Goal: Register for event/course

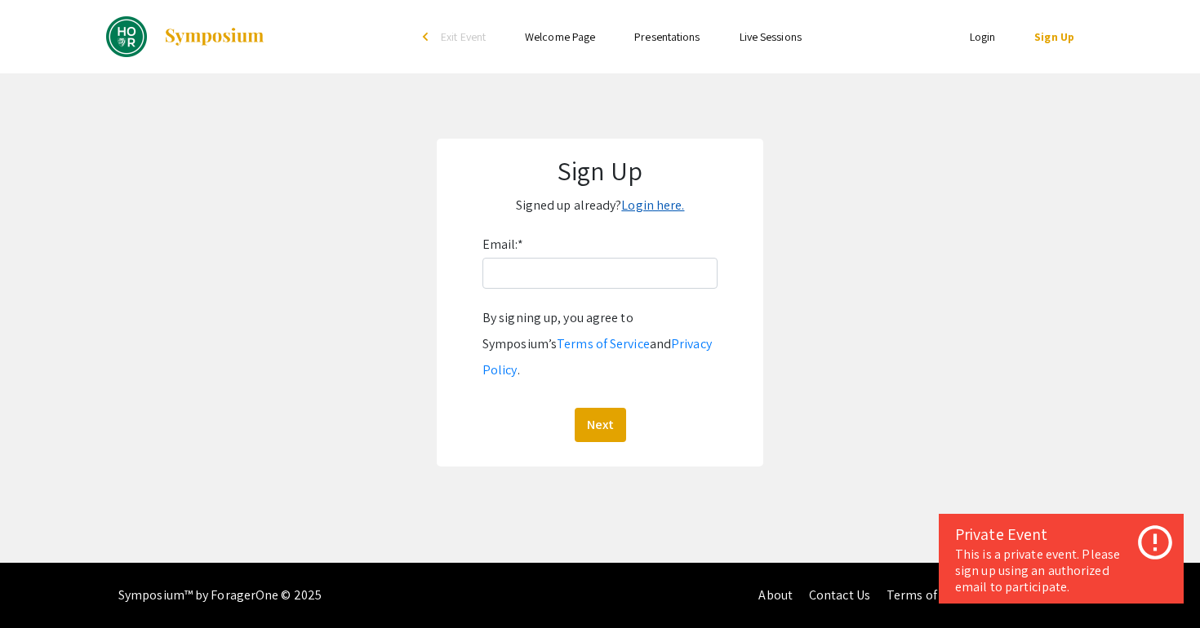
click at [646, 202] on link "Login here." at bounding box center [652, 205] width 63 height 17
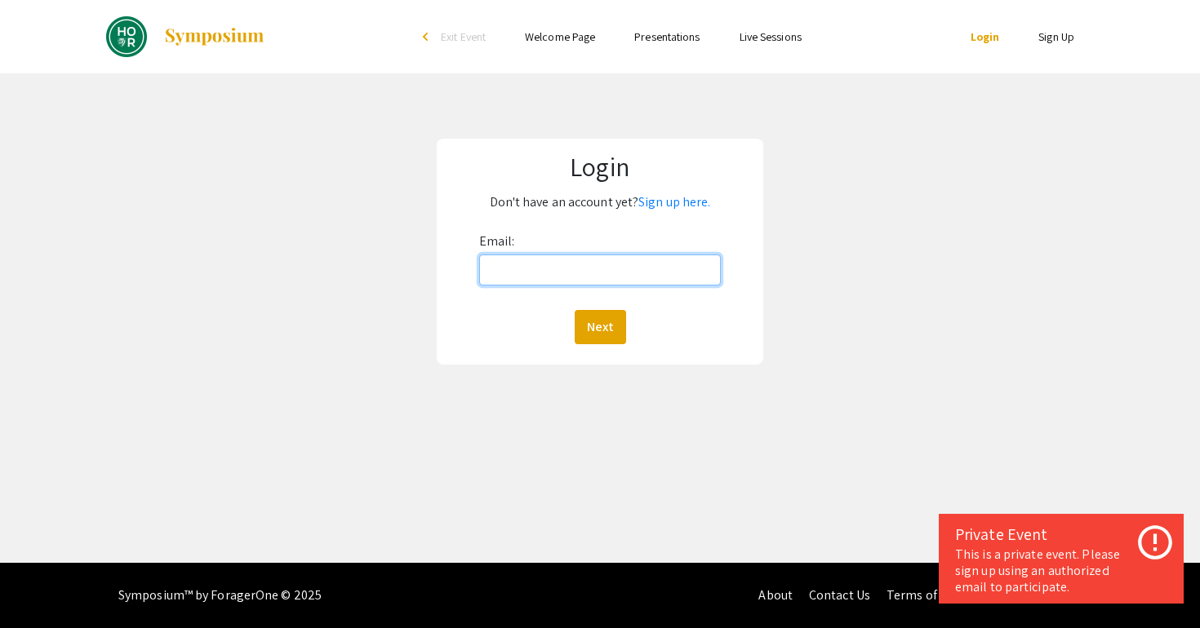
click at [606, 255] on input "Email:" at bounding box center [600, 270] width 242 height 31
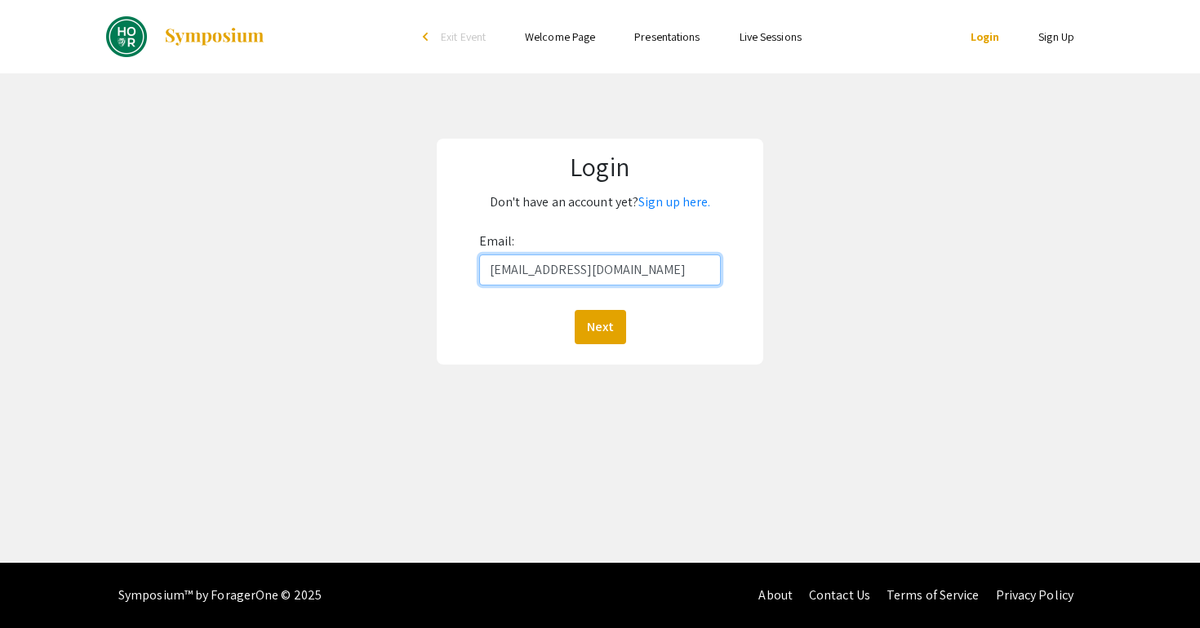
type input "rzhan123@jh.edu"
click at [575, 310] on button "Next" at bounding box center [600, 327] width 51 height 34
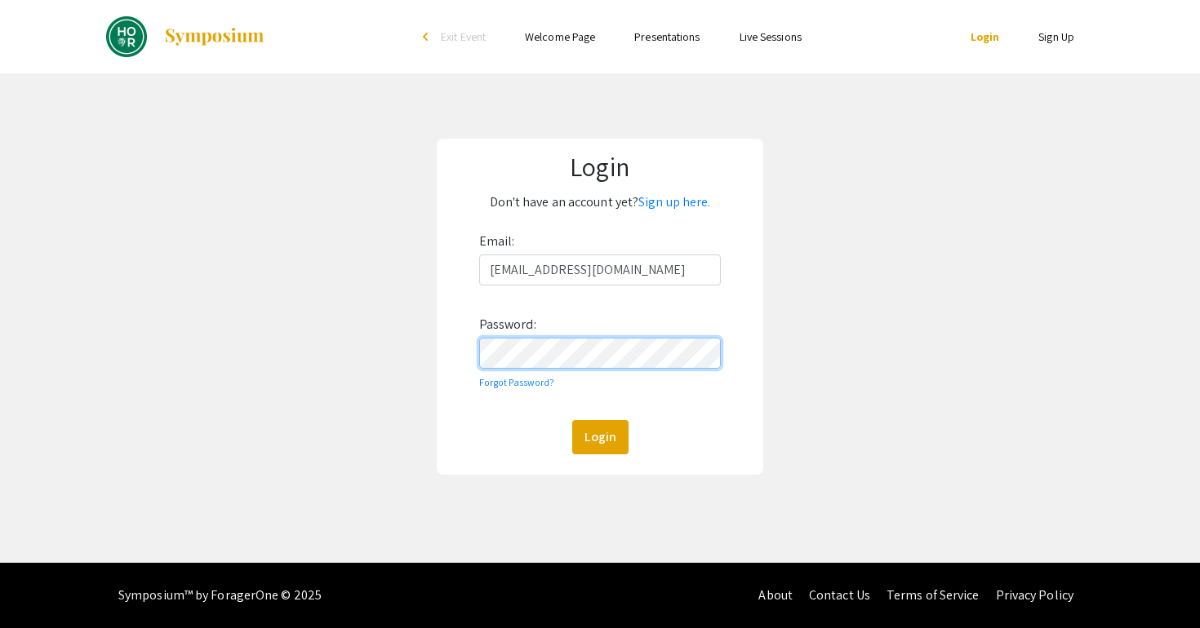
click at [572, 420] on button "Login" at bounding box center [600, 437] width 56 height 34
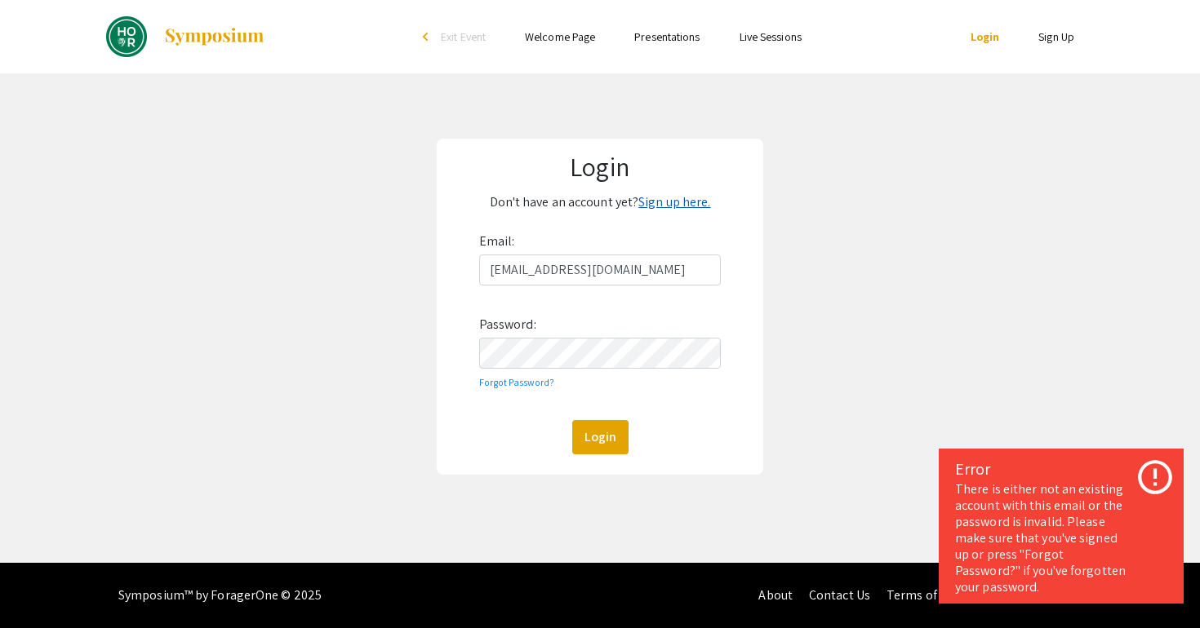
click at [674, 196] on link "Sign up here." at bounding box center [674, 201] width 72 height 17
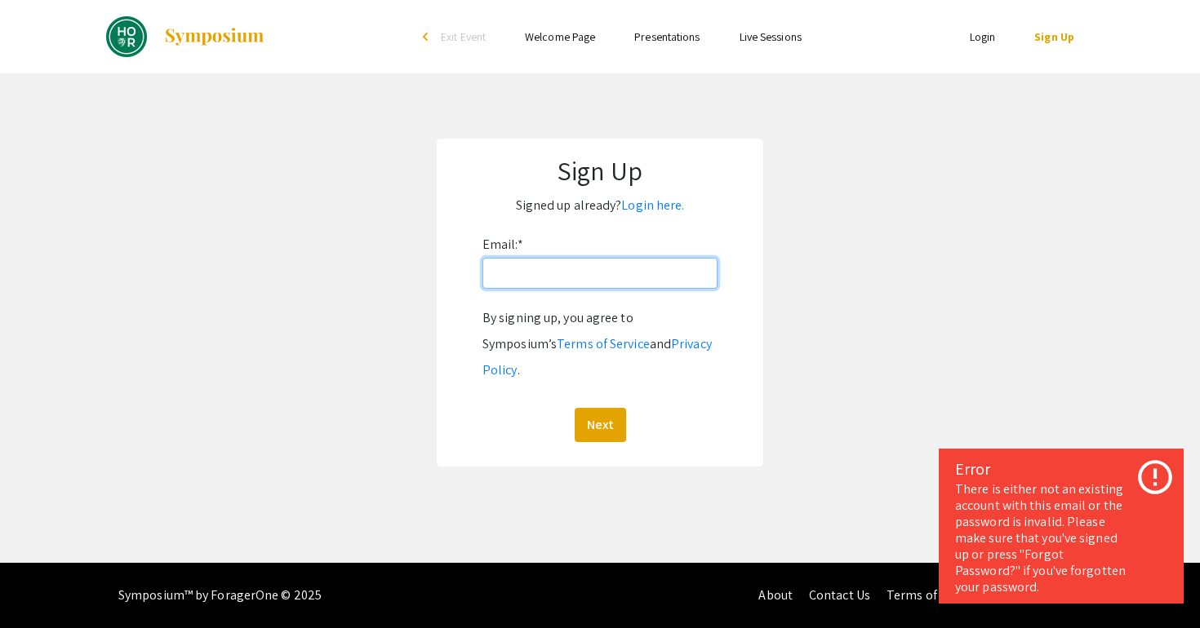
click at [579, 287] on input "Email: *" at bounding box center [599, 273] width 235 height 31
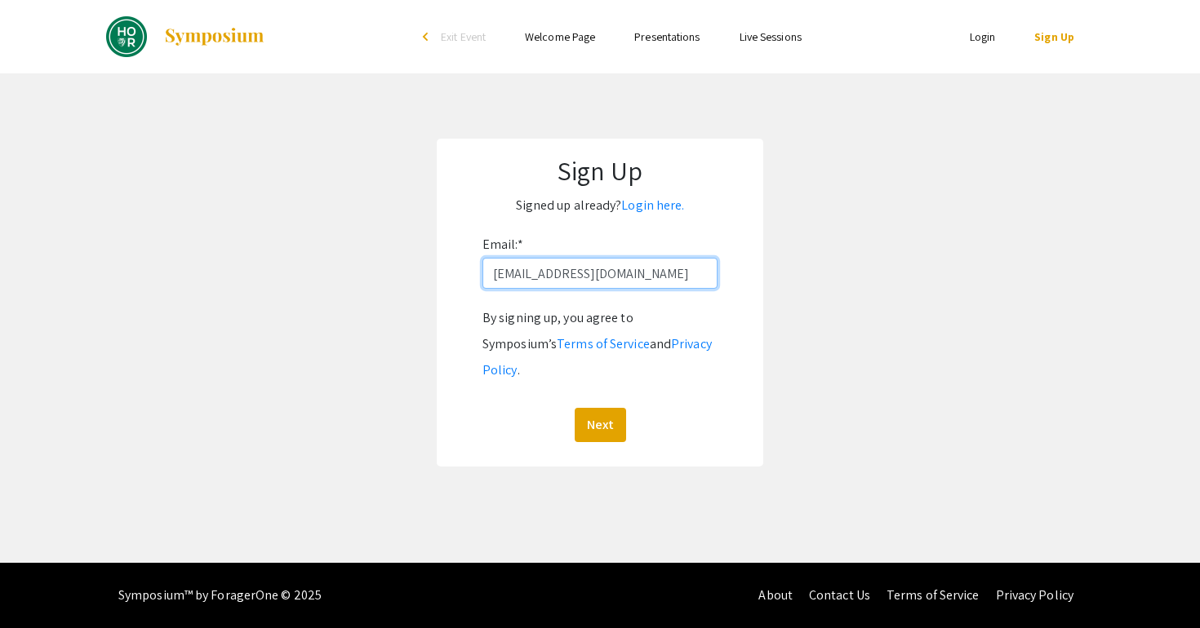
type input "rzhan123@jh.edu"
click at [575, 408] on button "Next" at bounding box center [600, 425] width 51 height 34
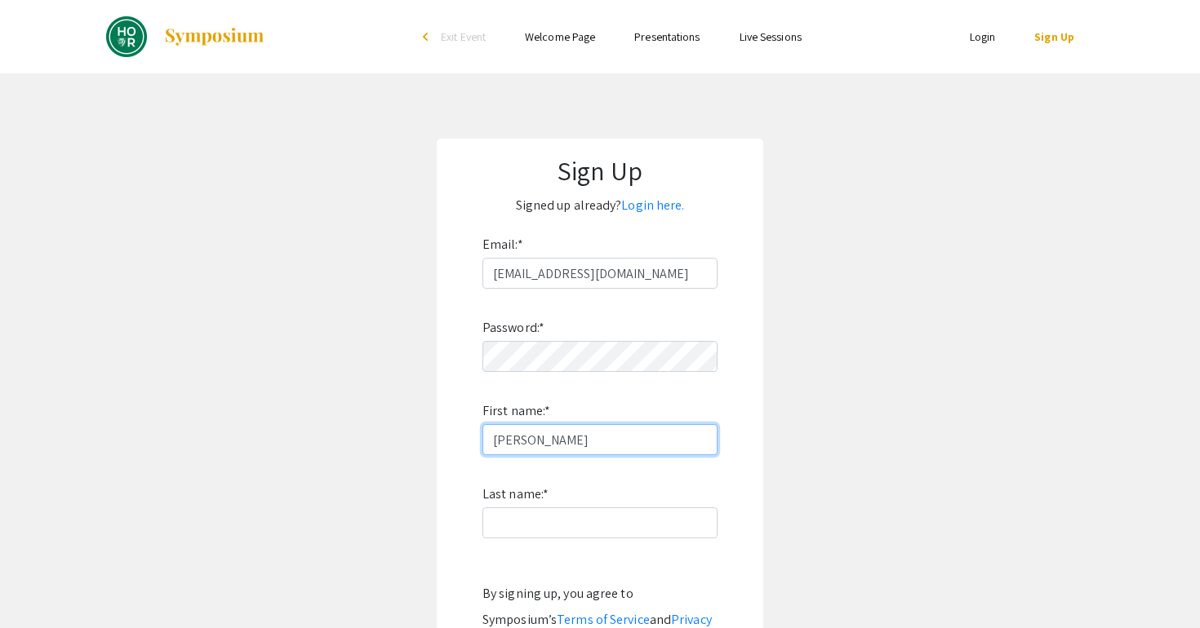
type input "Ryan"
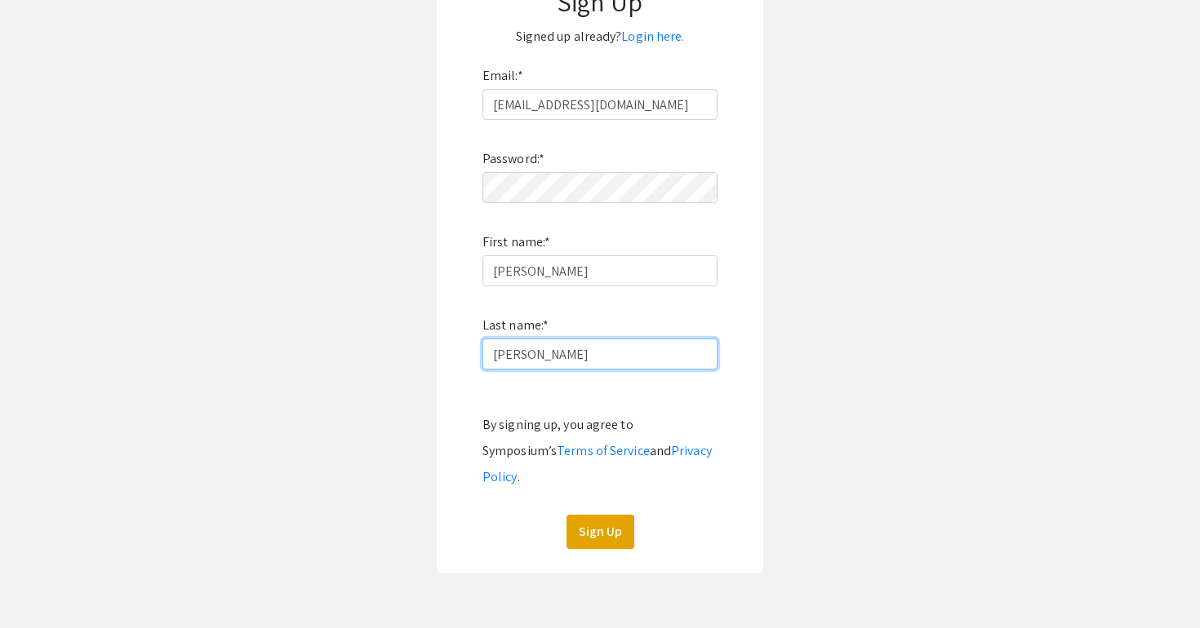
scroll to position [197, 0]
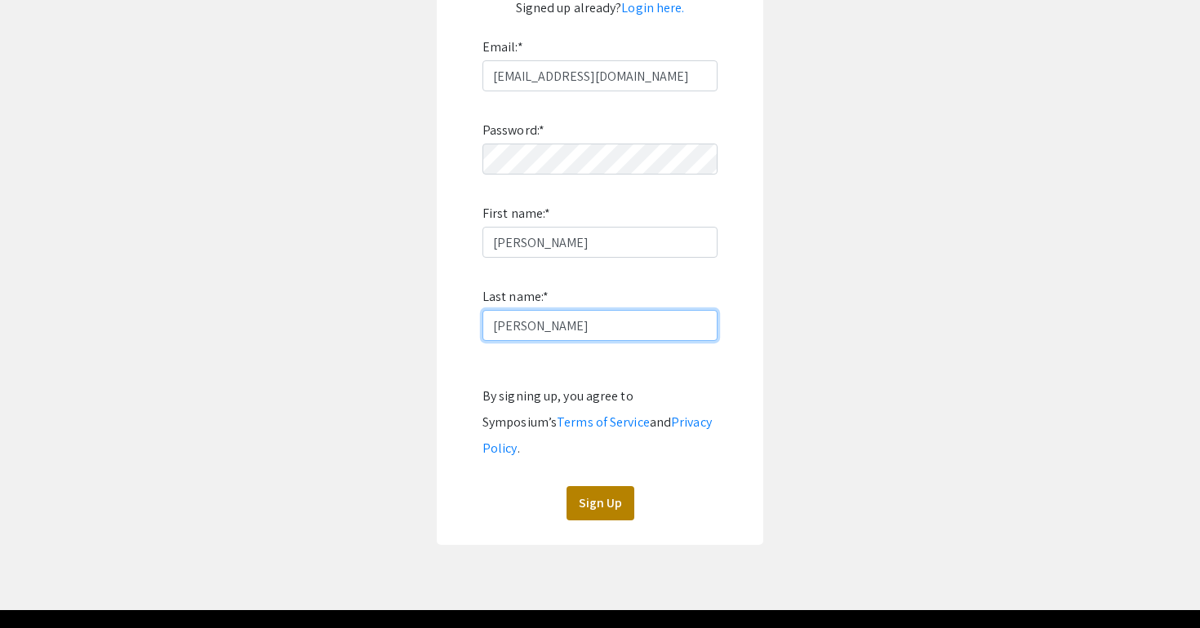
type input "Zhang"
click at [583, 487] on button "Sign Up" at bounding box center [600, 503] width 68 height 34
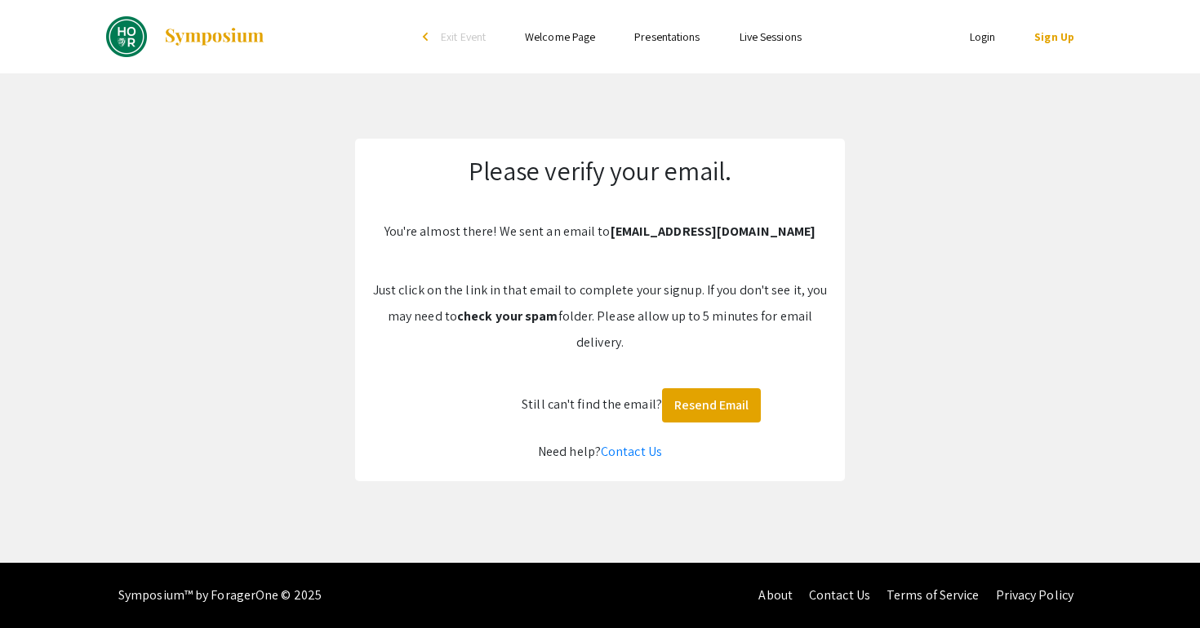
scroll to position [0, 0]
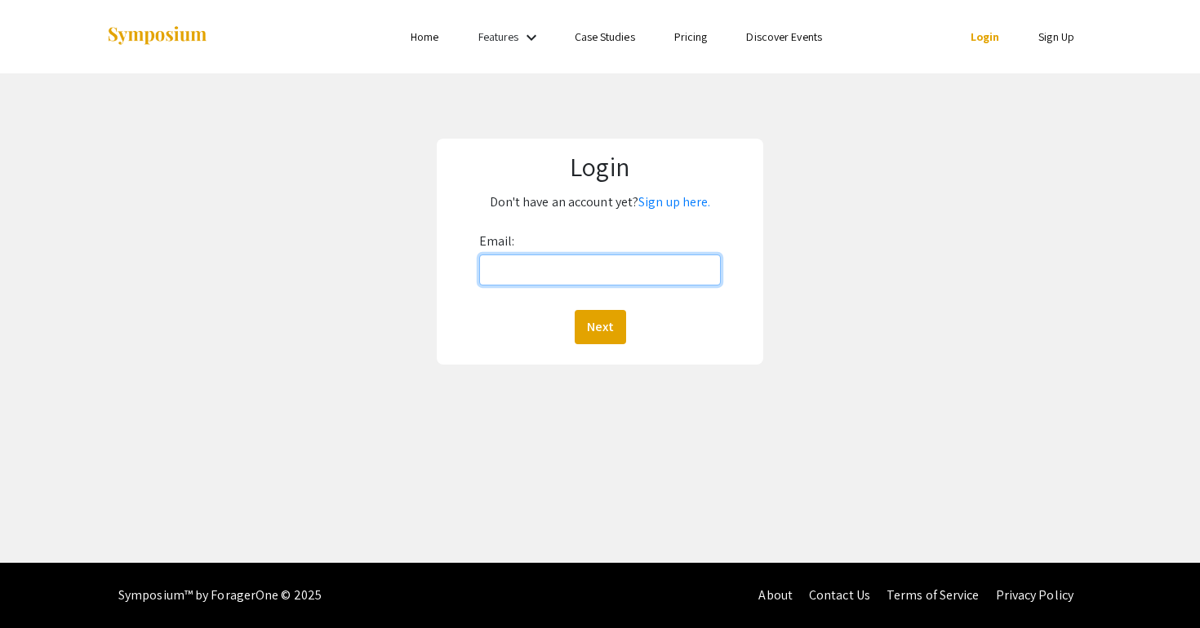
click at [562, 284] on input "Email:" at bounding box center [600, 270] width 242 height 31
type input "rzhan123@jh.edu"
click at [575, 310] on button "Next" at bounding box center [600, 327] width 51 height 34
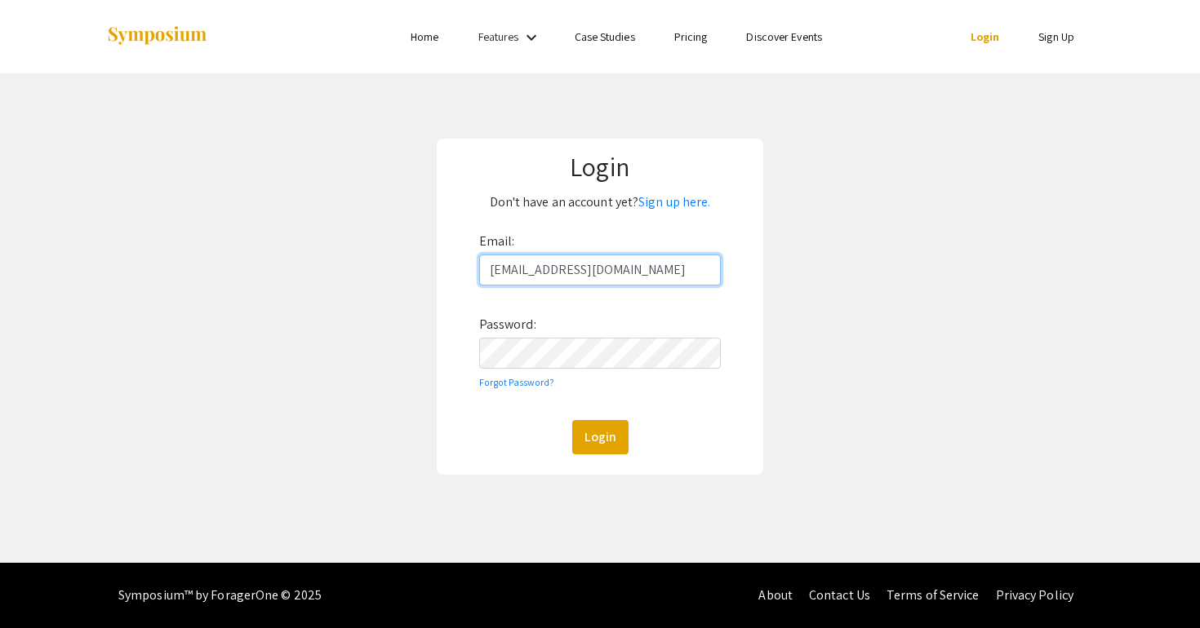
click at [572, 420] on button "Login" at bounding box center [600, 437] width 56 height 34
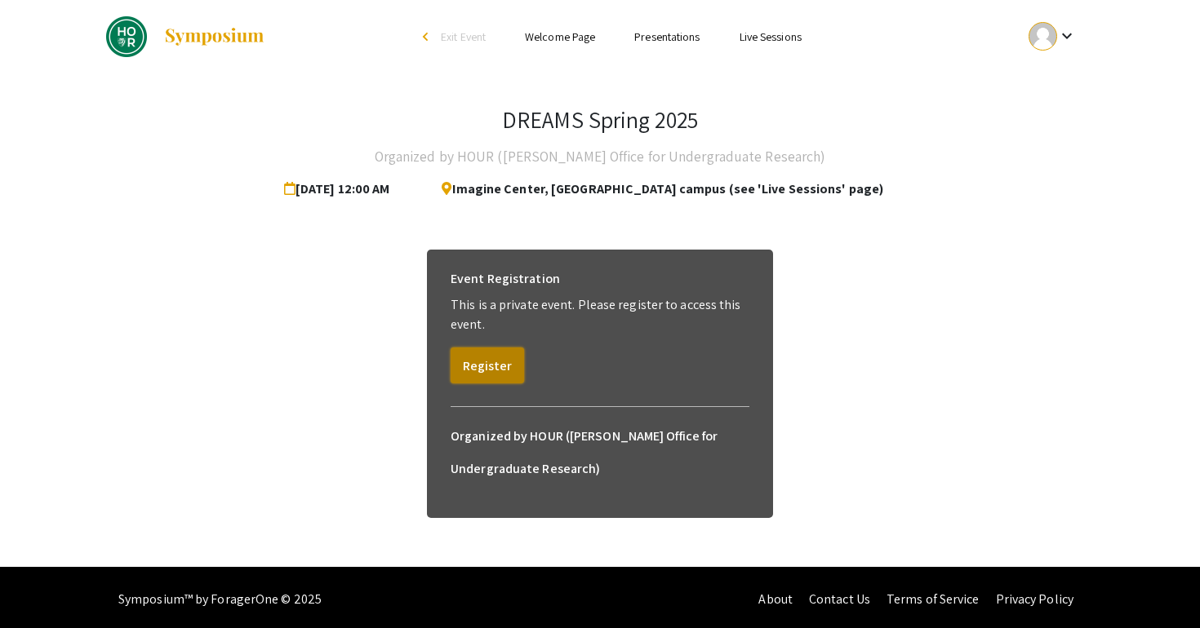
click at [506, 375] on button "Register" at bounding box center [486, 366] width 73 height 36
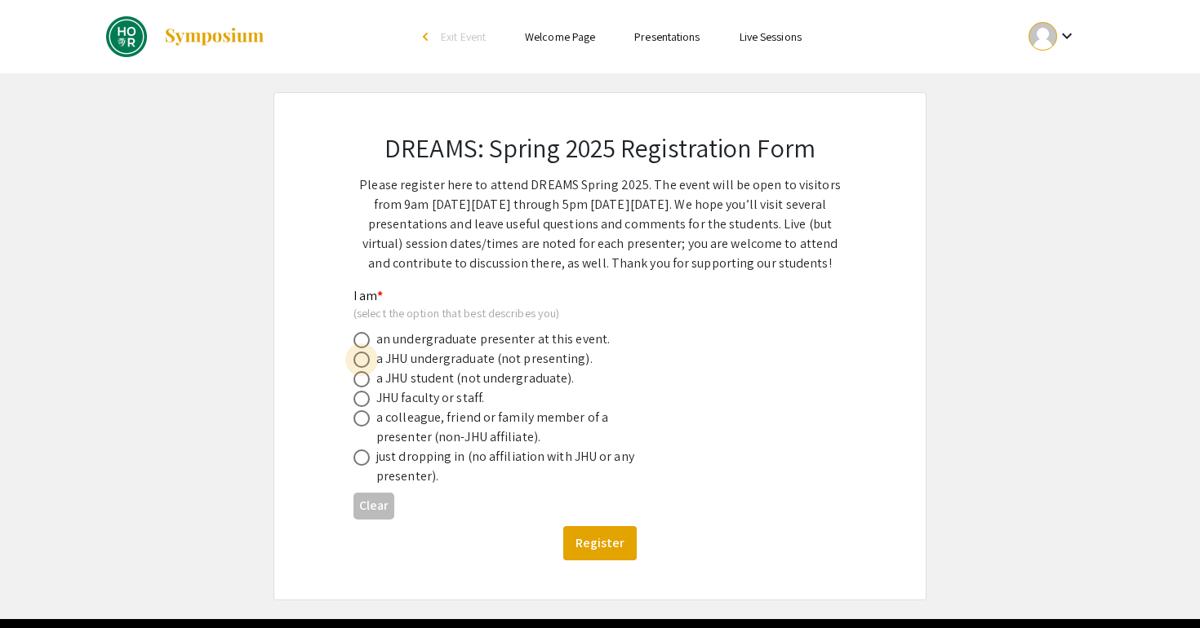
click at [362, 362] on span at bounding box center [361, 360] width 16 height 16
click at [362, 362] on input "radio" at bounding box center [361, 360] width 16 height 16
radio input "true"
click at [586, 537] on button "Register" at bounding box center [599, 543] width 73 height 34
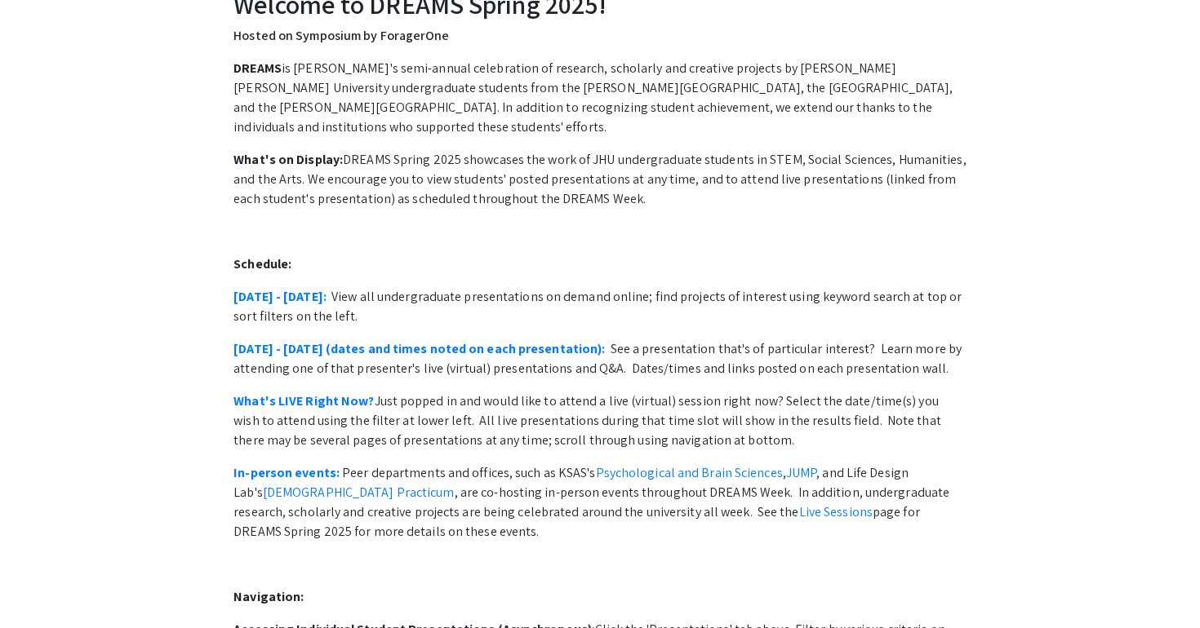
scroll to position [74, 0]
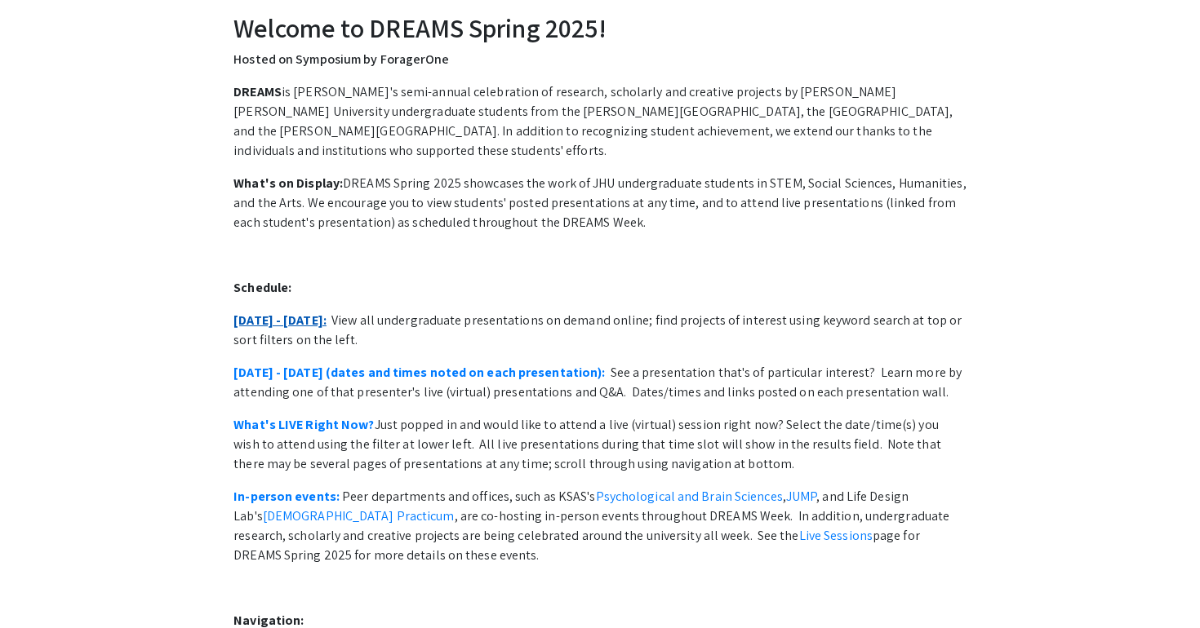
click at [277, 312] on link "April 28 - May 2:" at bounding box center [279, 320] width 93 height 17
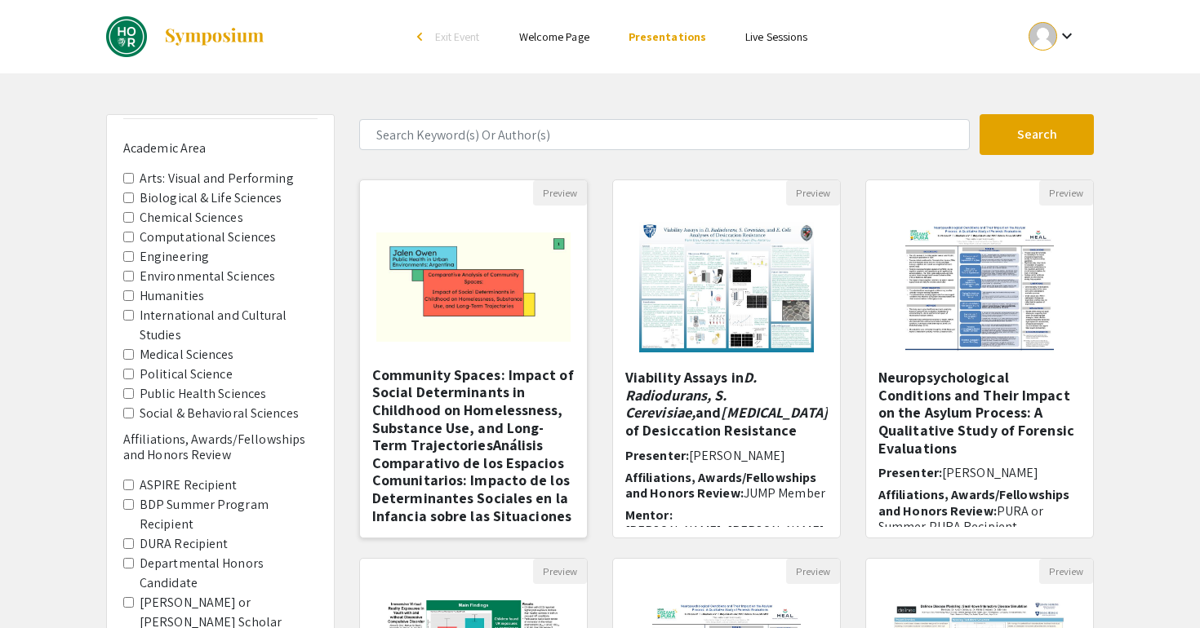
scroll to position [22, 0]
click at [641, 397] on em "D. Radiodurans, S. Cerevisiae," at bounding box center [690, 395] width 131 height 54
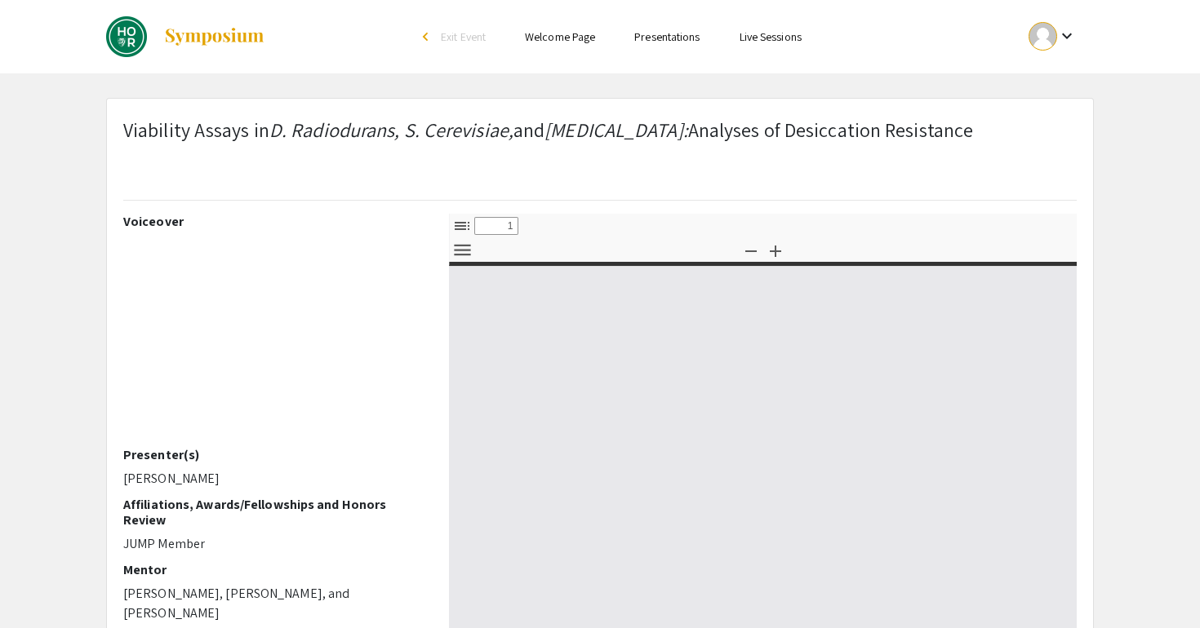
select select "custom"
type input "0"
select select "custom"
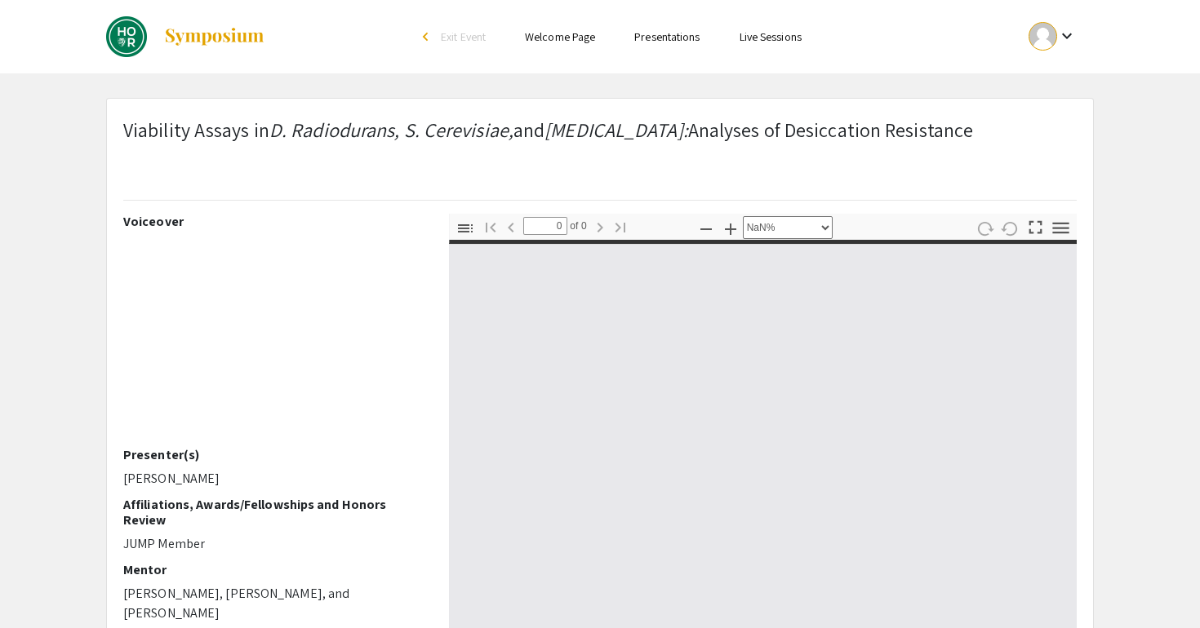
type input "1"
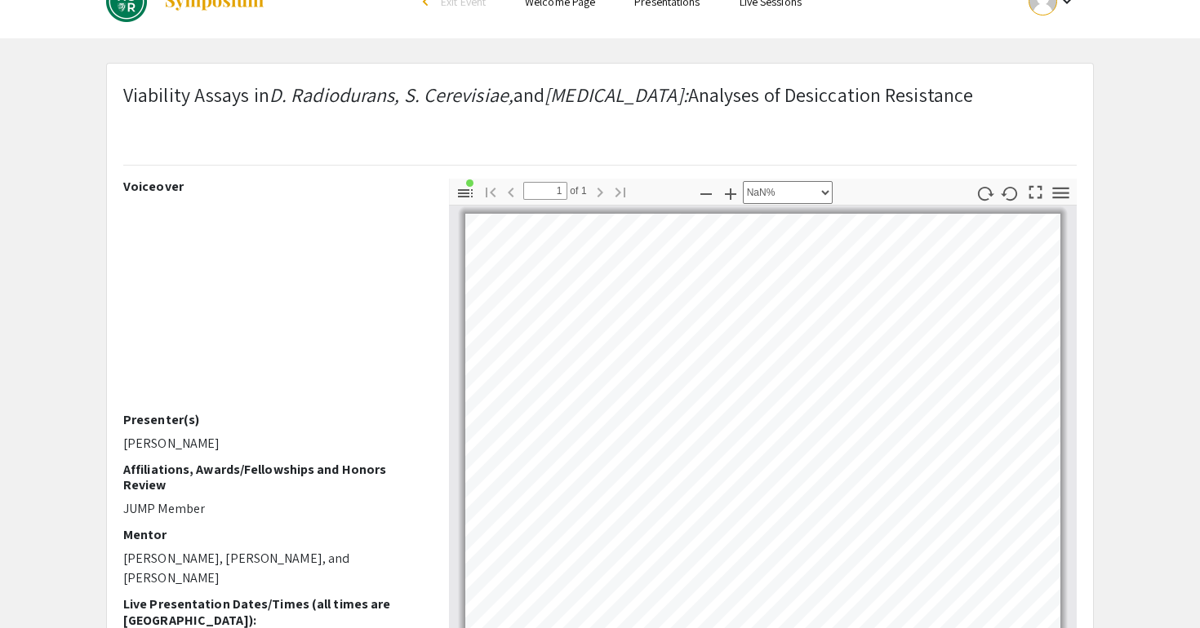
scroll to position [31, 55]
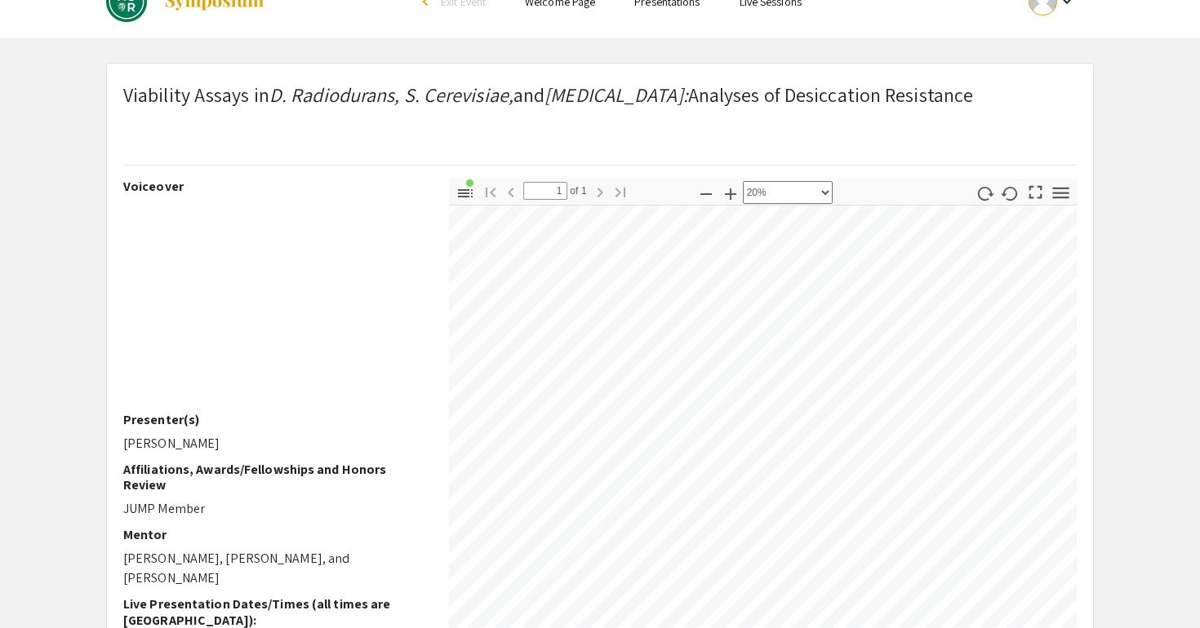
select select "custom"
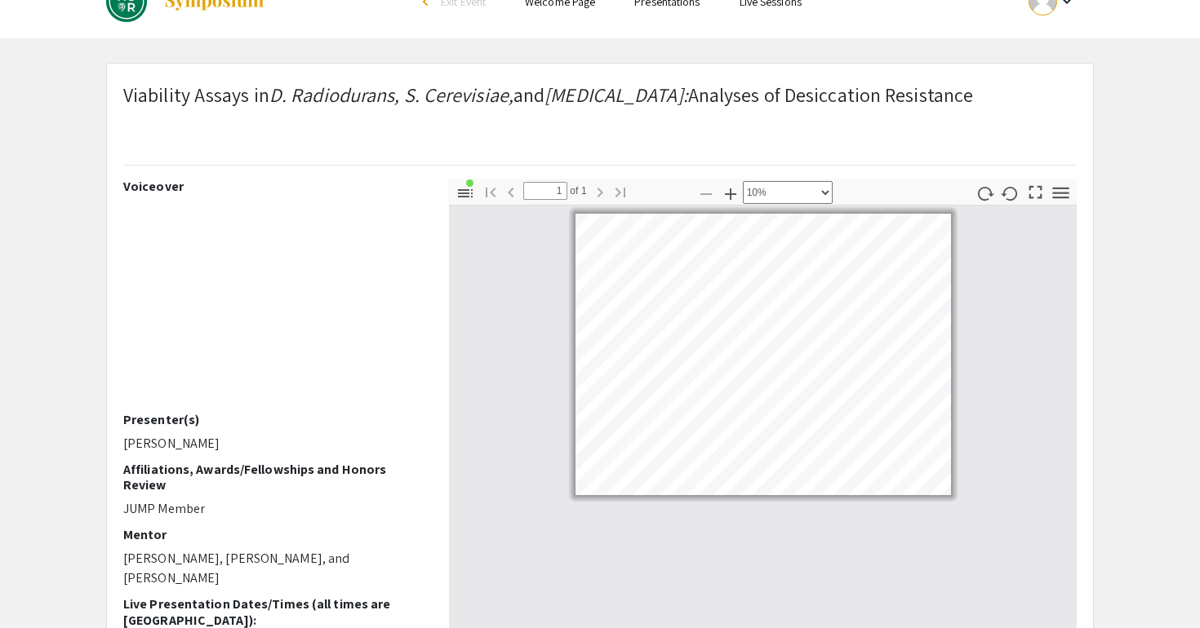
scroll to position [0, 0]
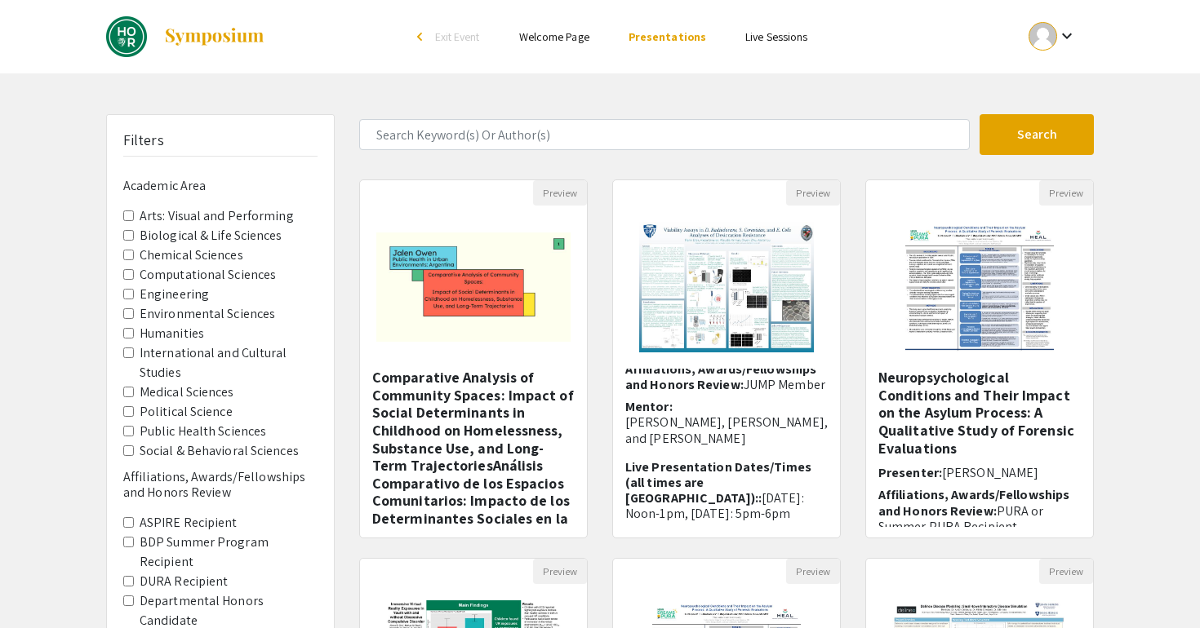
scroll to position [400, 0]
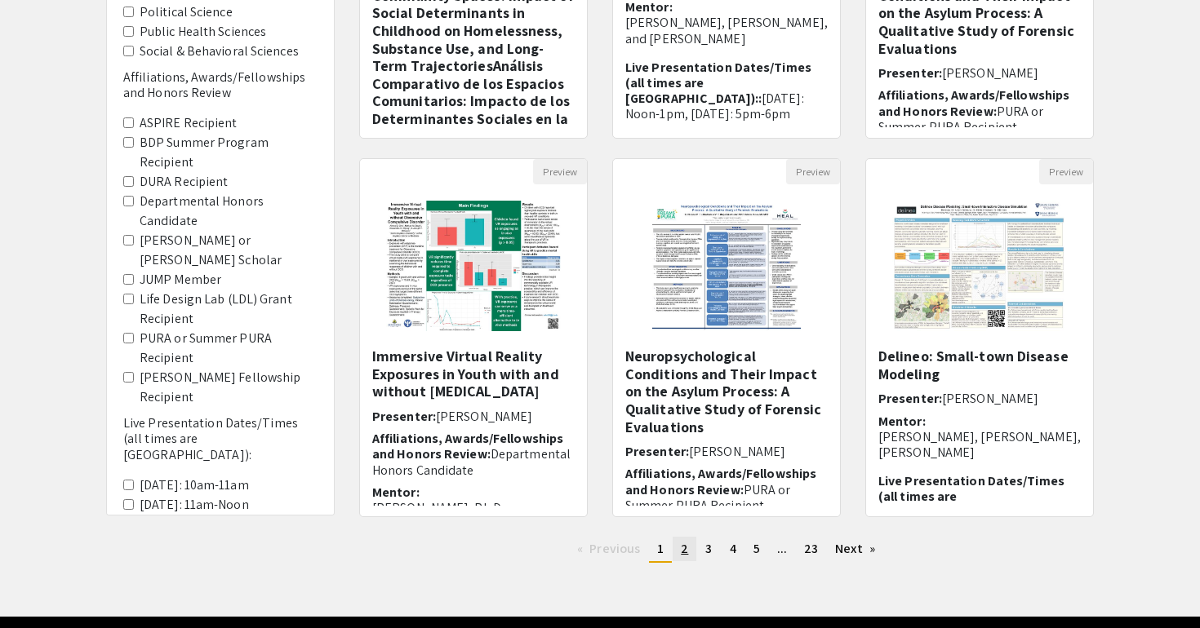
click at [686, 548] on span "2" at bounding box center [684, 548] width 7 height 17
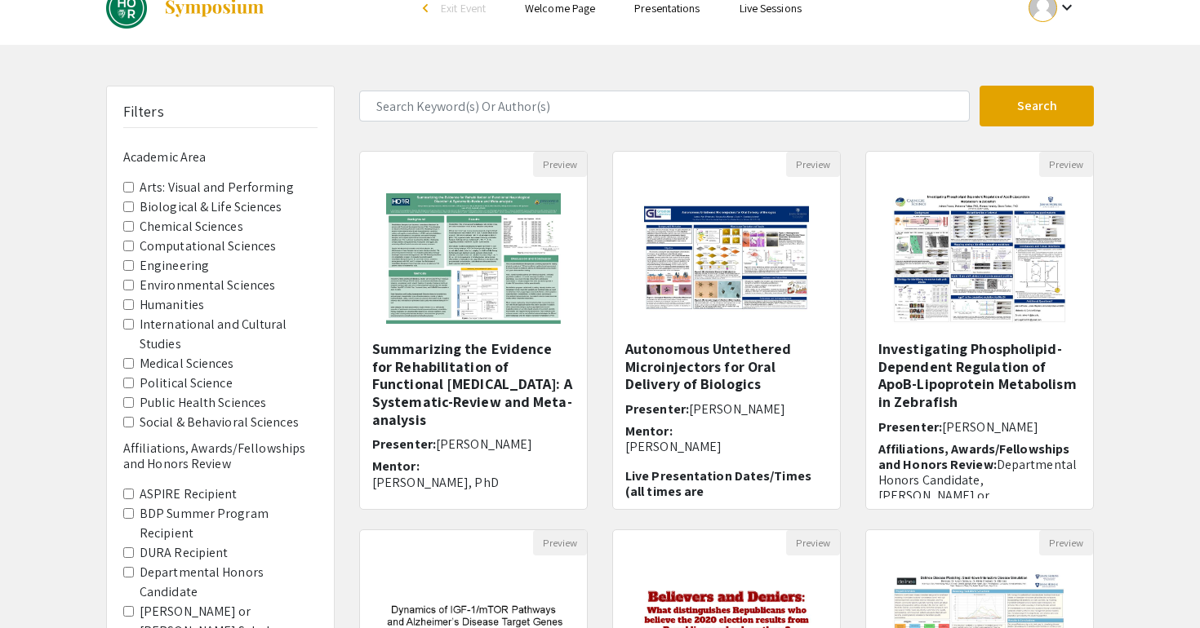
scroll to position [31, 0]
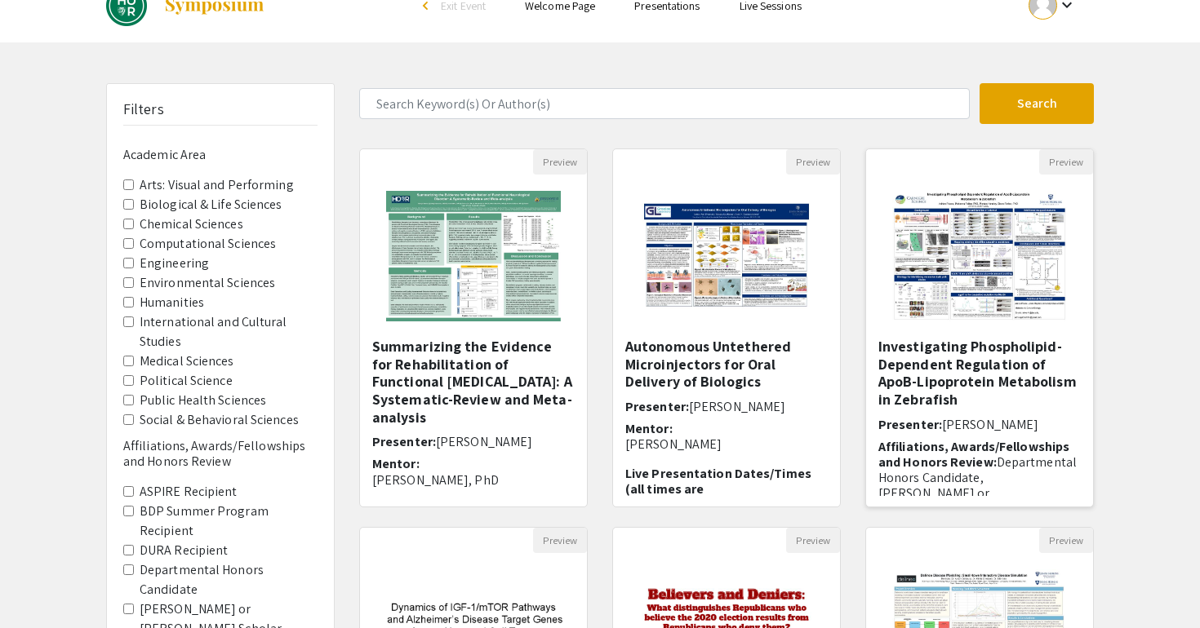
click at [976, 351] on h5 "Investigating Phospholipid-Dependent Regulation of ApoB-Lipoprotein Metabolism …" at bounding box center [979, 373] width 202 height 70
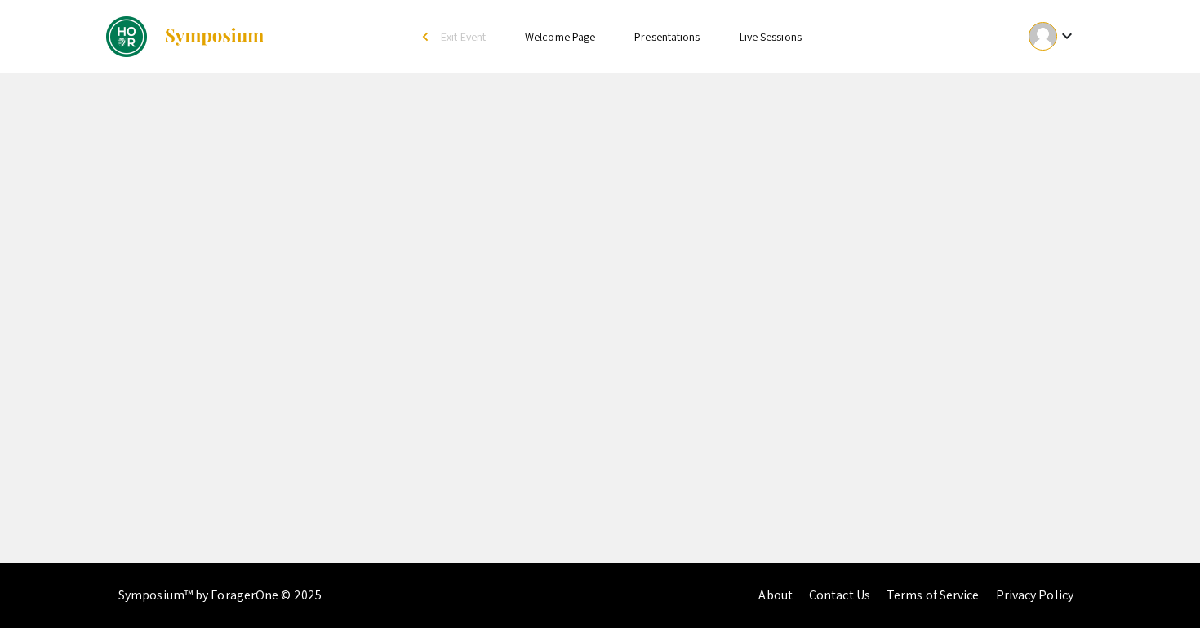
select select "custom"
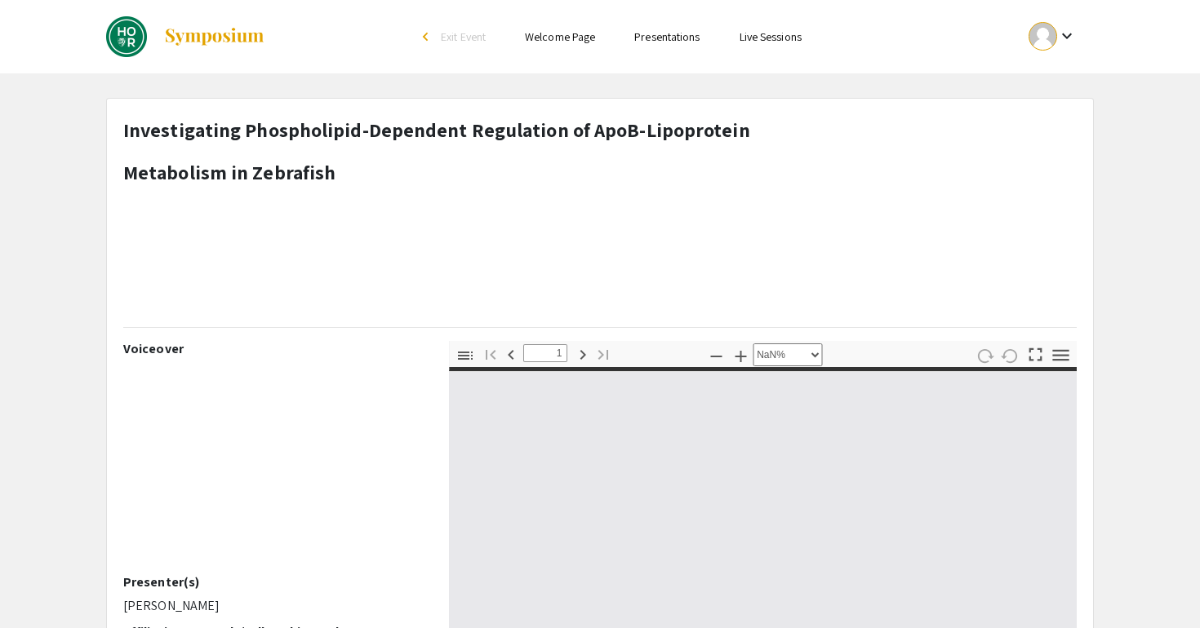
type input "0"
select select "custom"
type input "1"
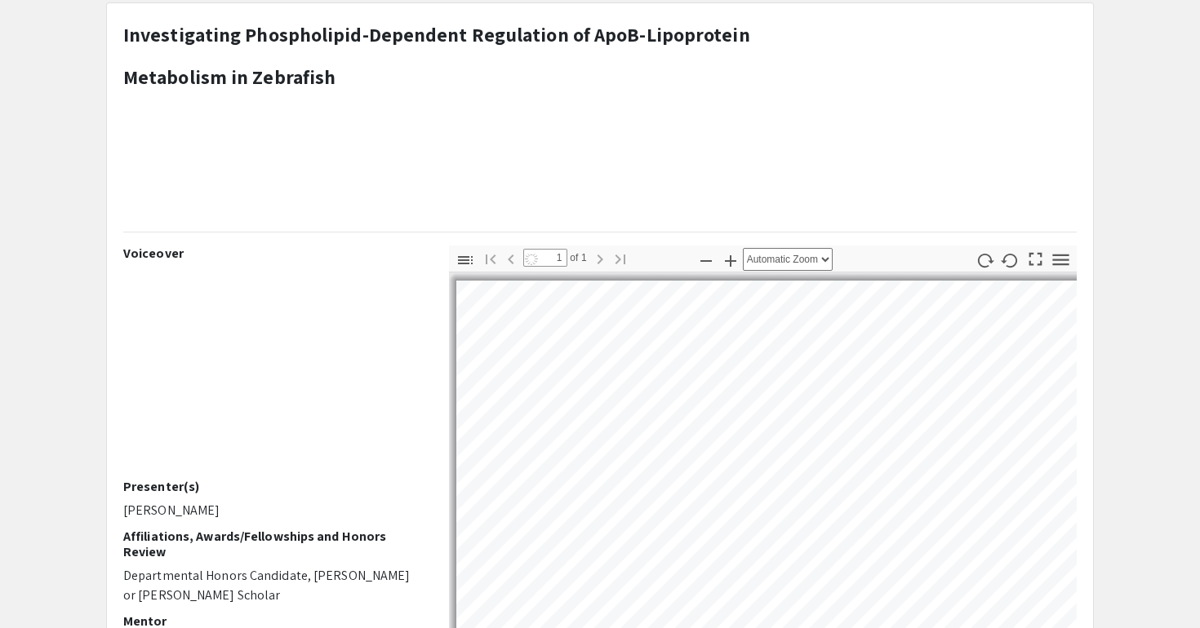
select select "auto"
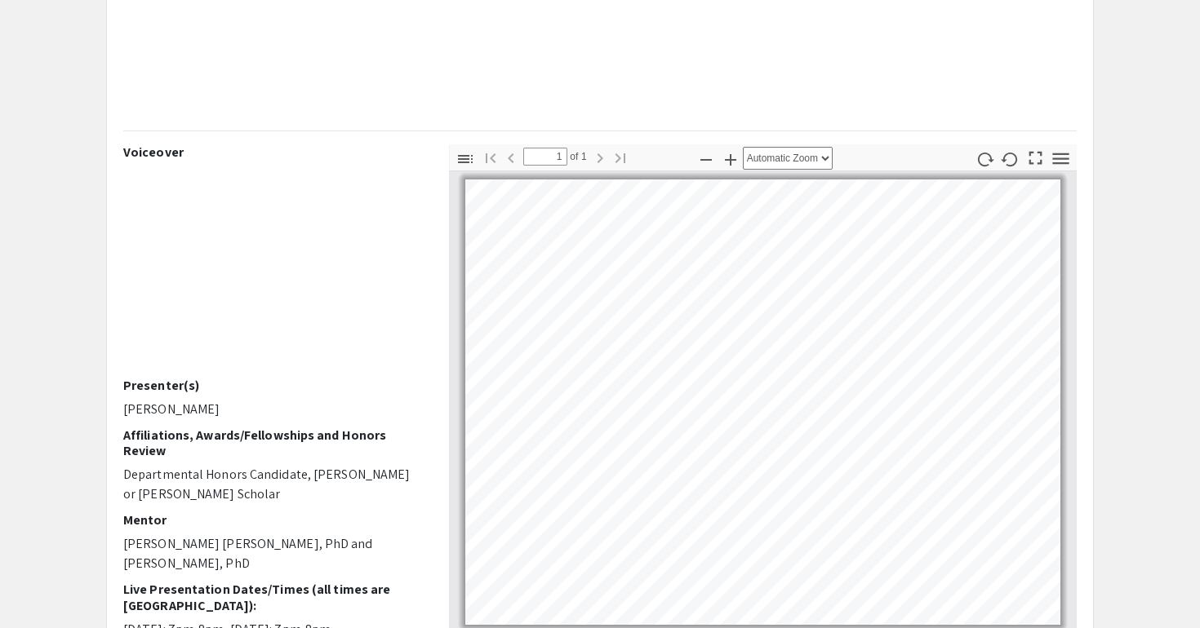
scroll to position [211, 0]
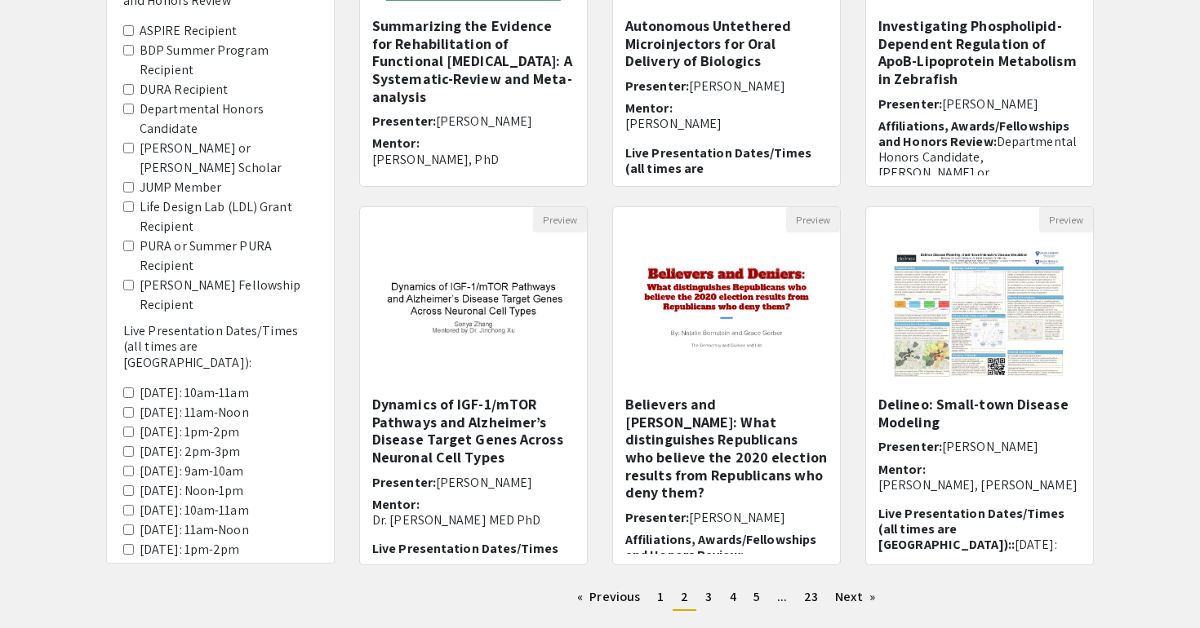
scroll to position [454, 0]
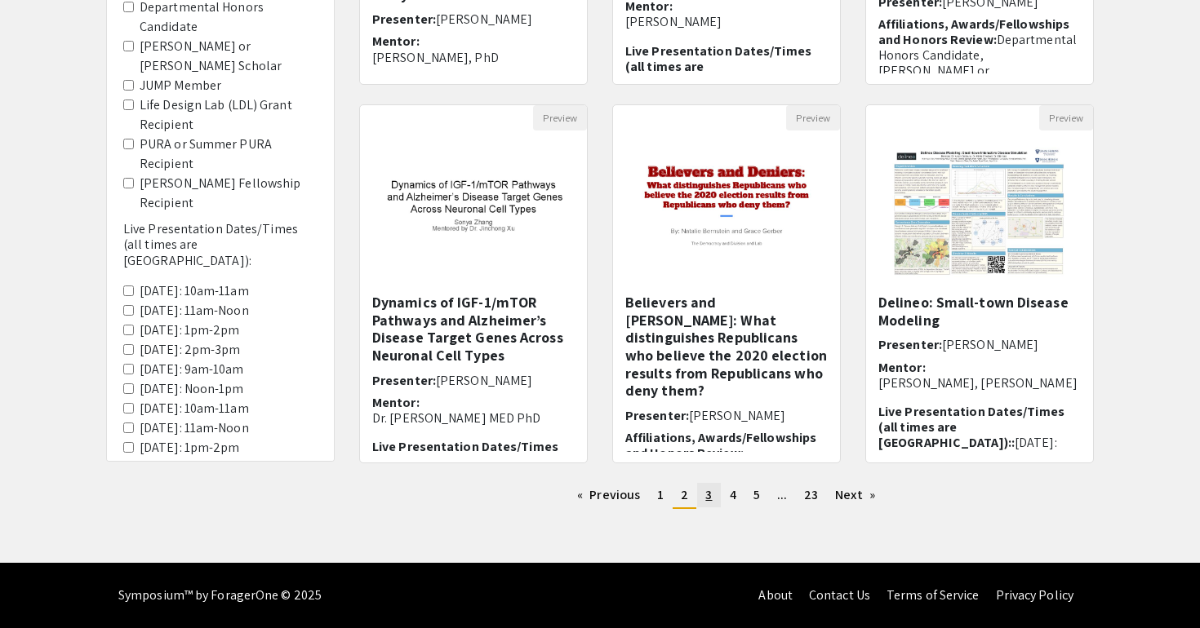
click at [712, 497] on link "page 3" at bounding box center [708, 495] width 23 height 24
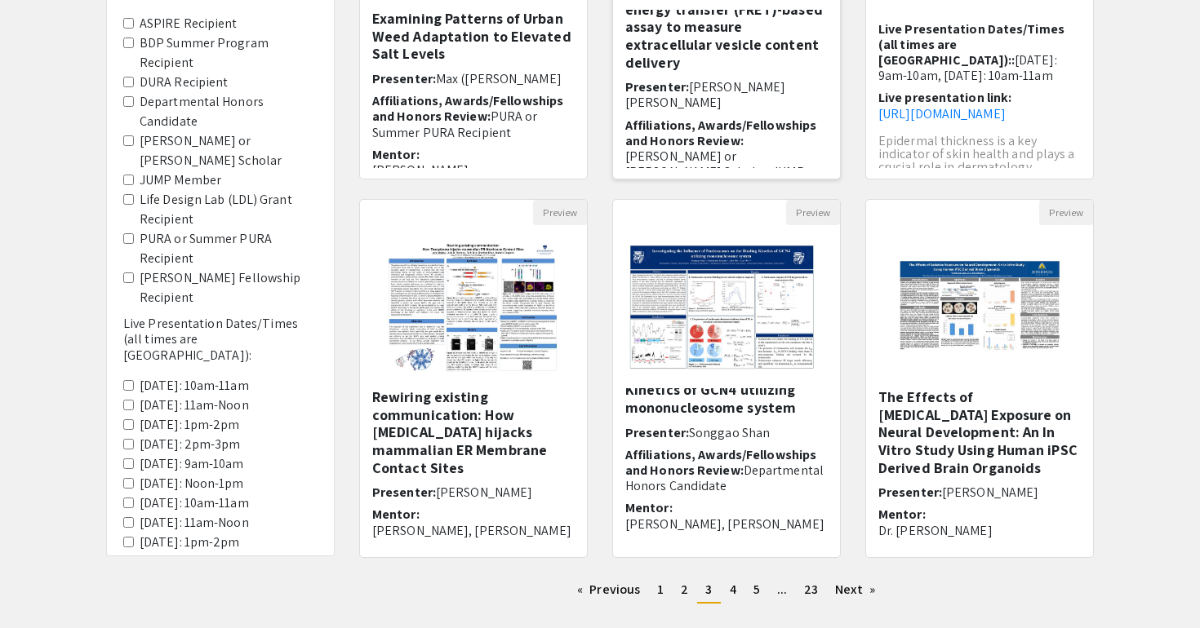
scroll to position [39, 0]
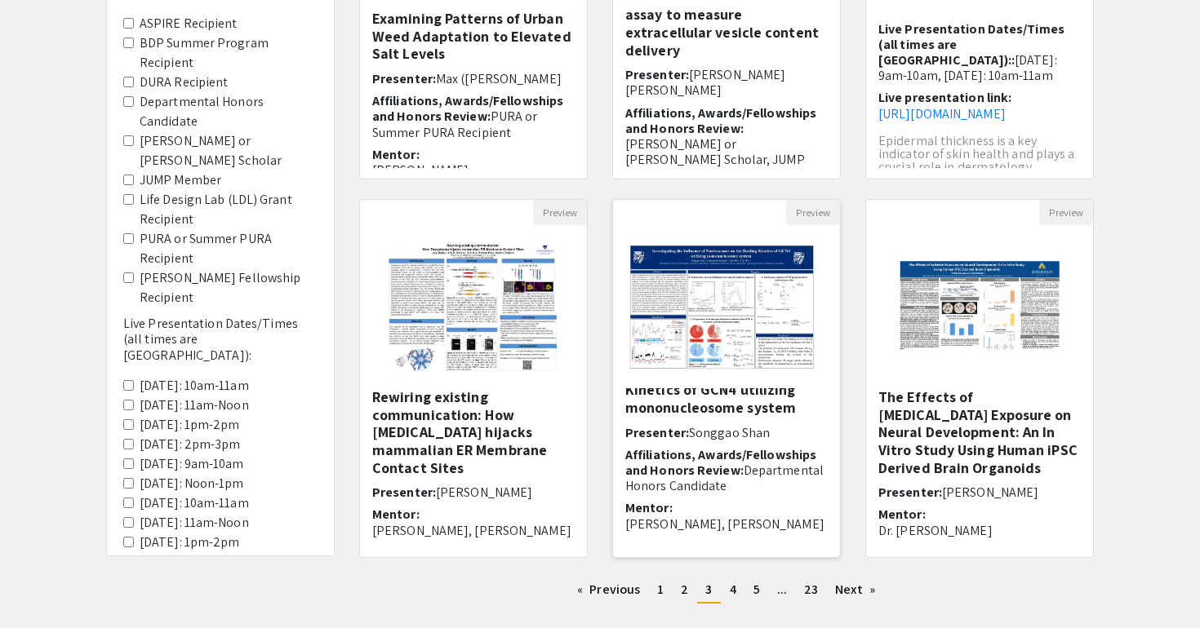
click at [765, 351] on img "Open Presentation <p><strong>Investigating the Influence of Nucleosomes on the …" at bounding box center [726, 308] width 227 height 158
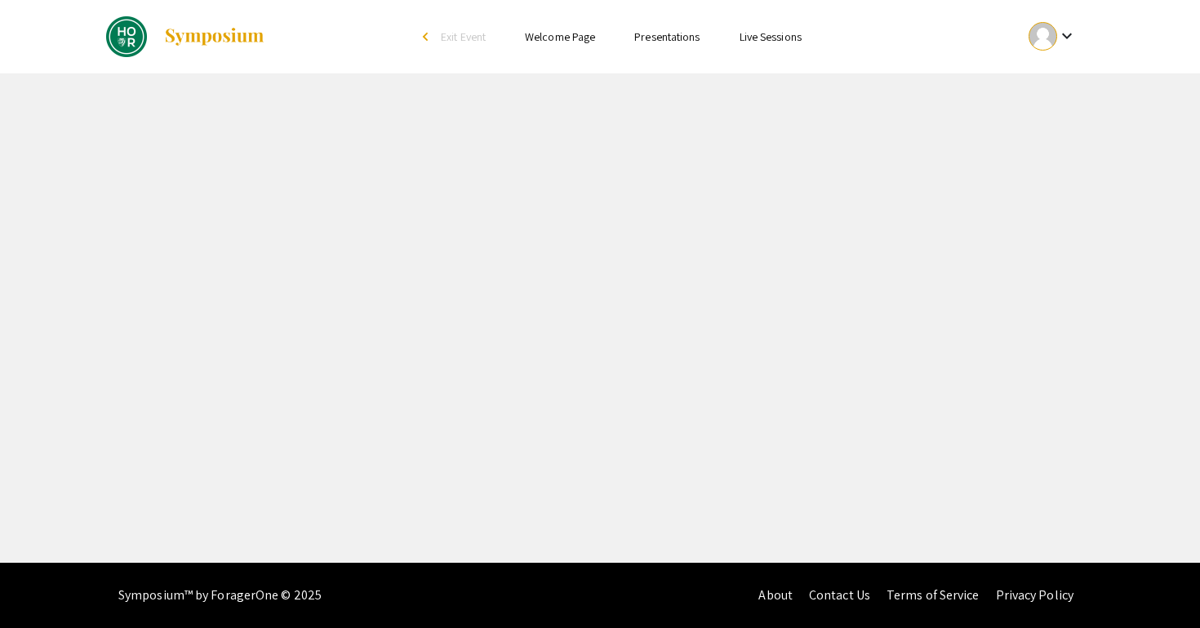
select select "custom"
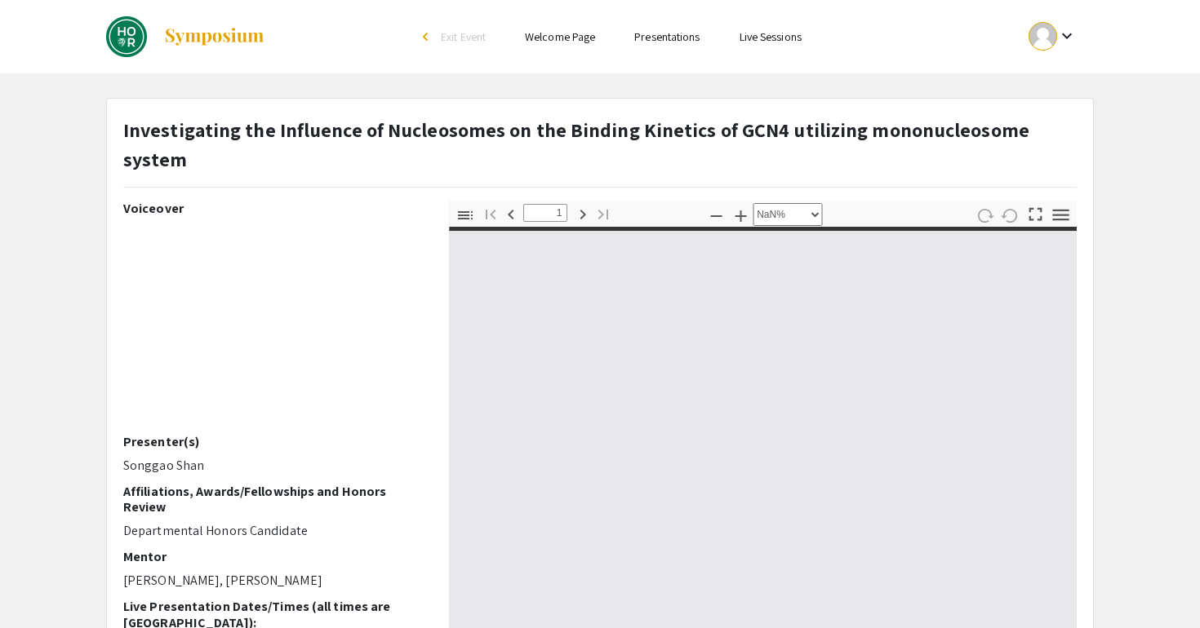
type input "0"
select select "custom"
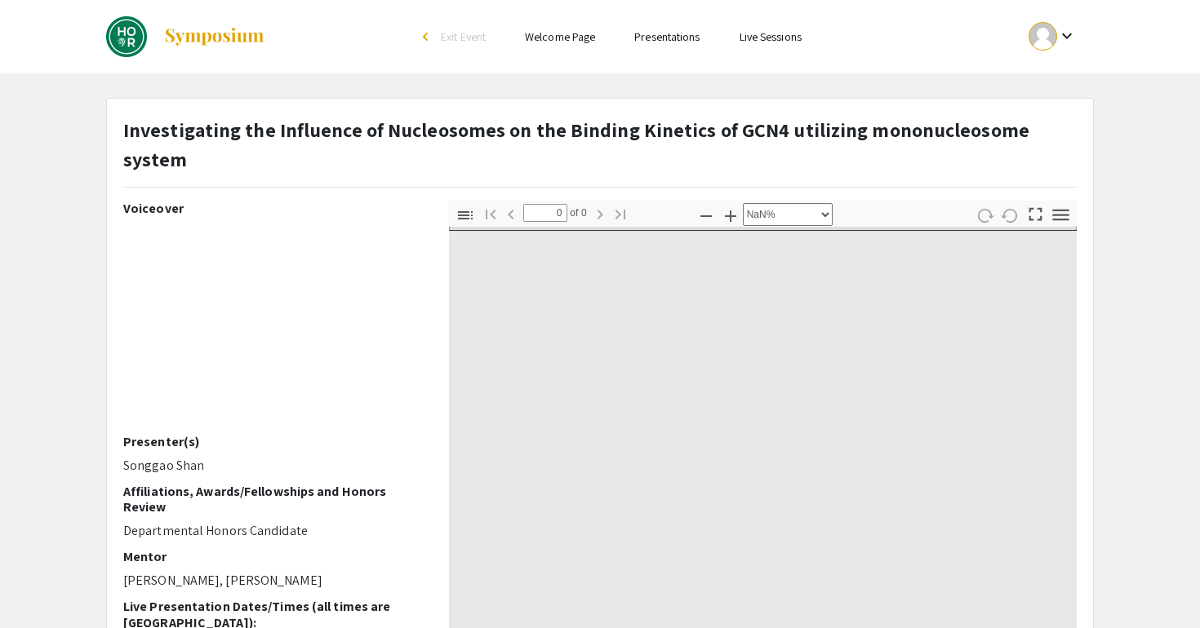
type input "1"
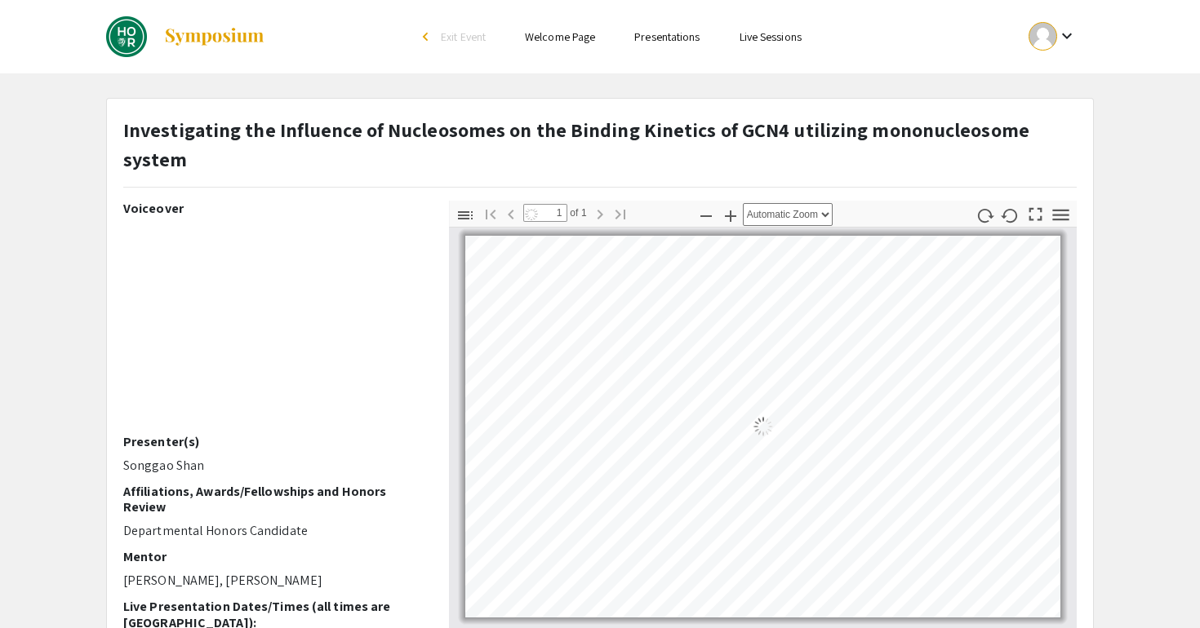
select select "auto"
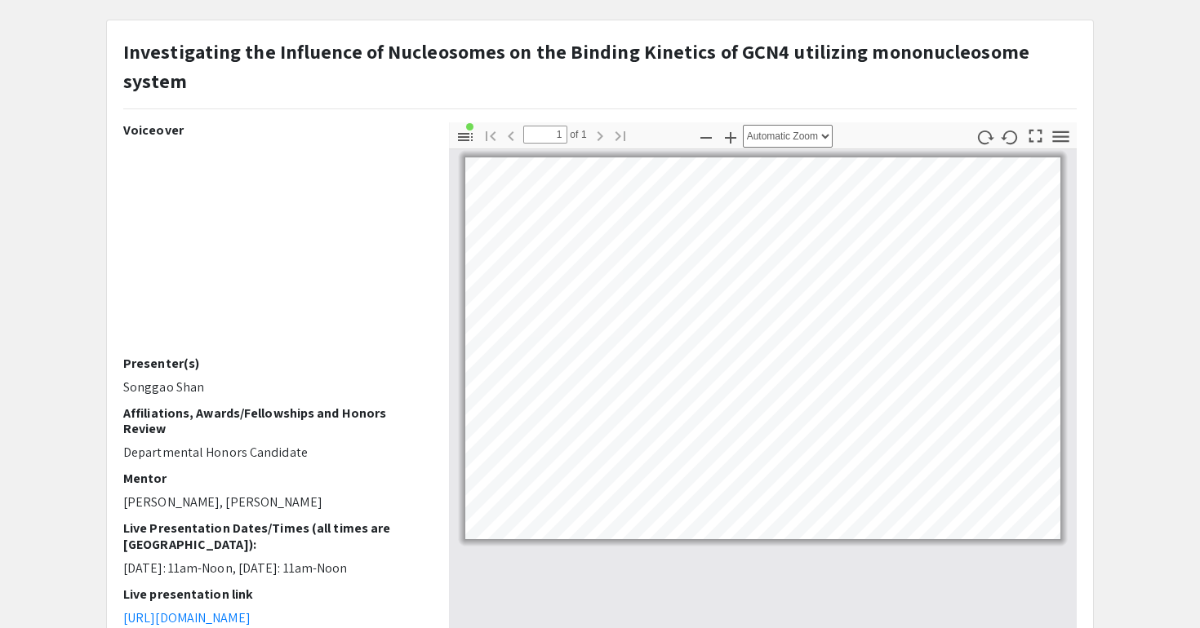
scroll to position [79, 0]
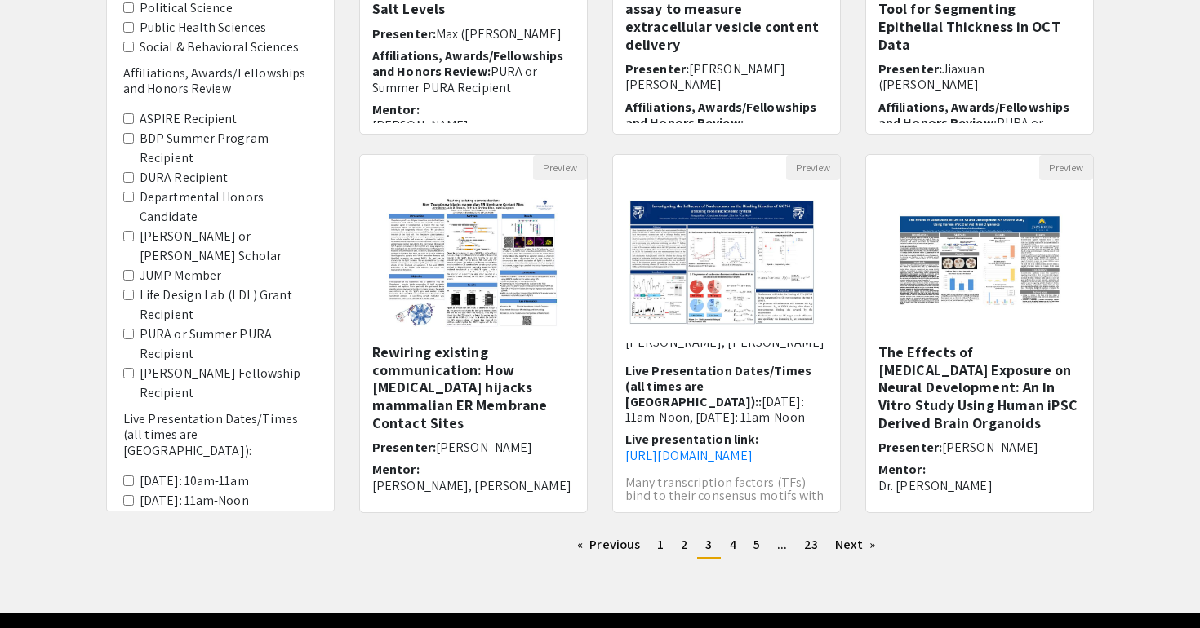
scroll to position [405, 0]
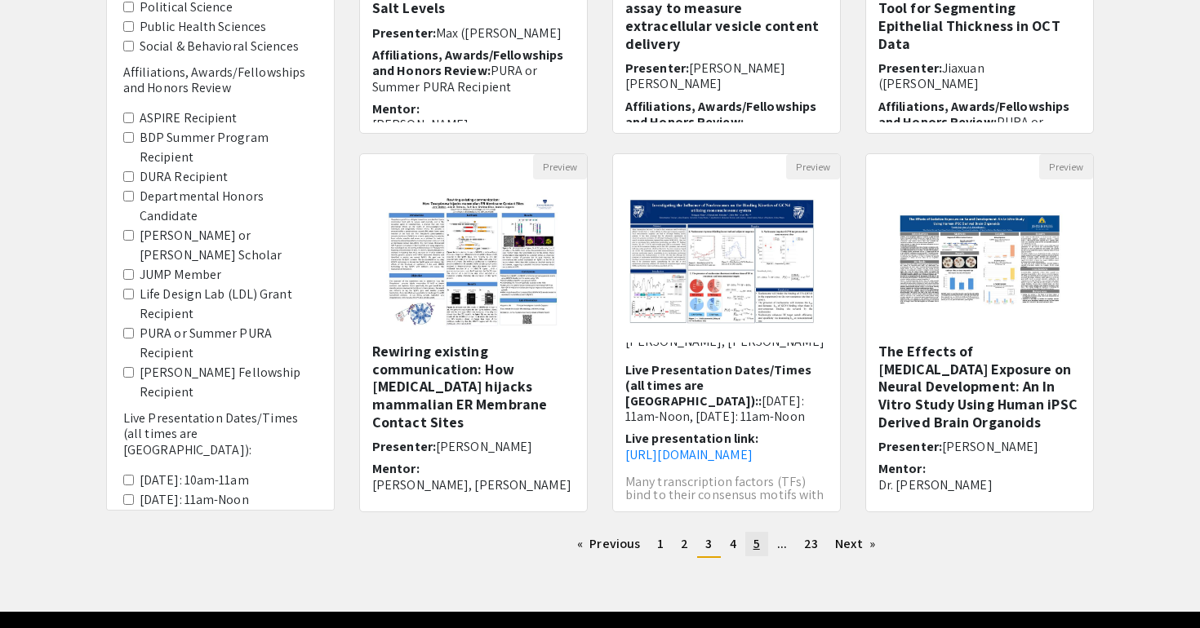
click at [746, 551] on link "page 5" at bounding box center [756, 544] width 23 height 24
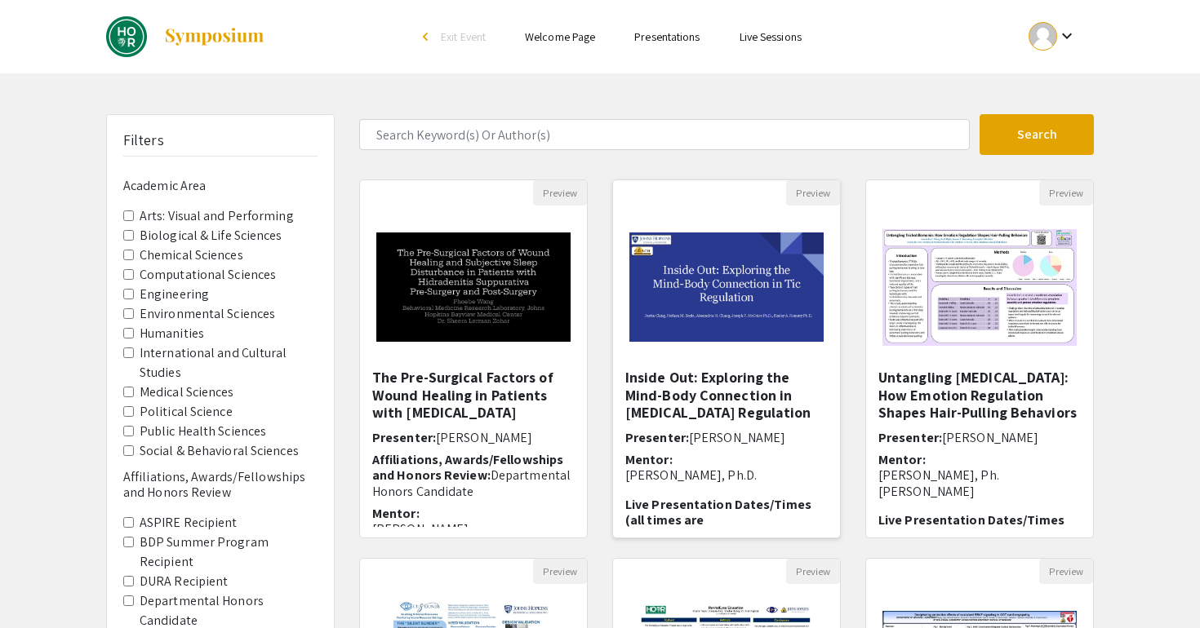
click at [688, 328] on img "Open Presentation <p>Inside Out: Exploring the Mind-Body Connection in Tic Regu…" at bounding box center [726, 287] width 227 height 142
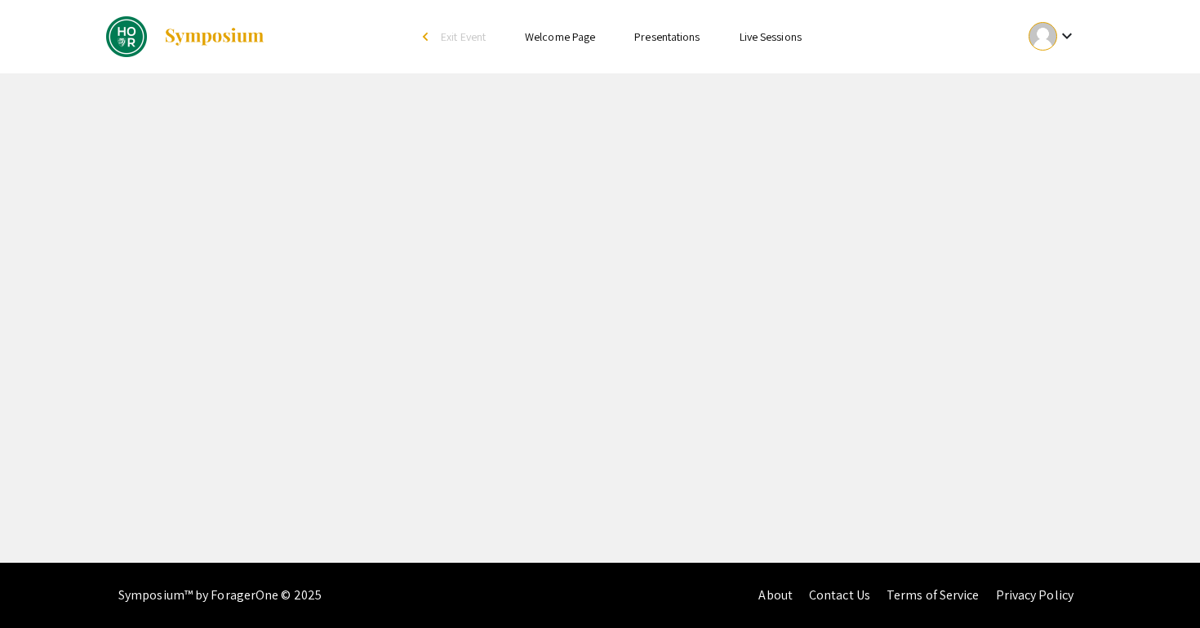
select select "custom"
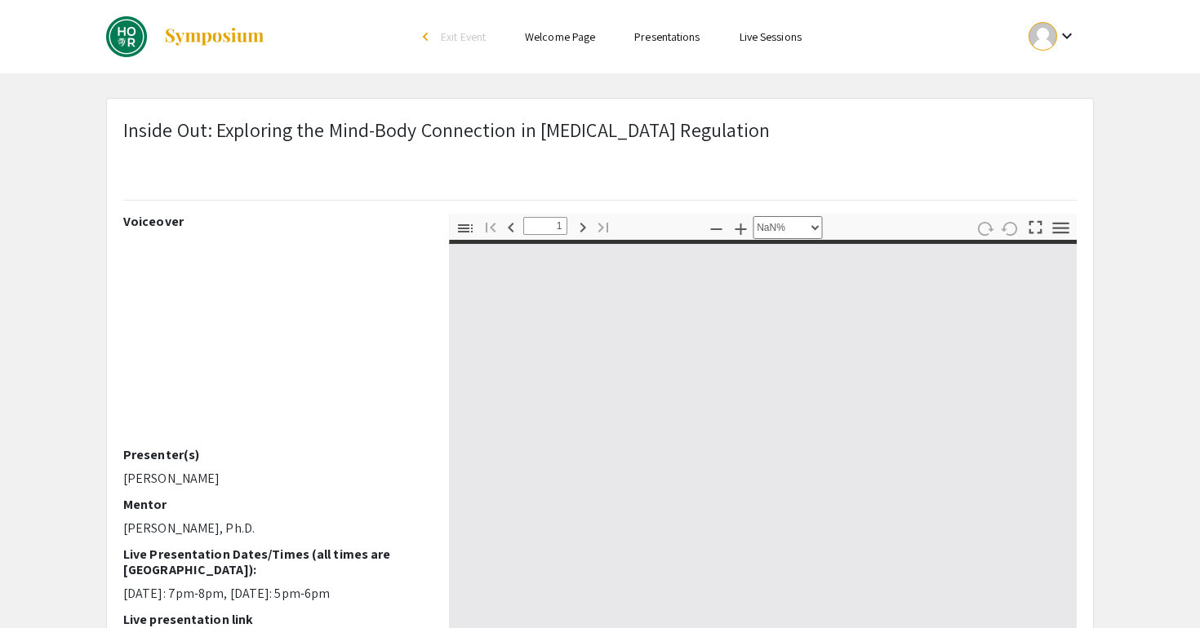
type input "0"
select select "custom"
type input "1"
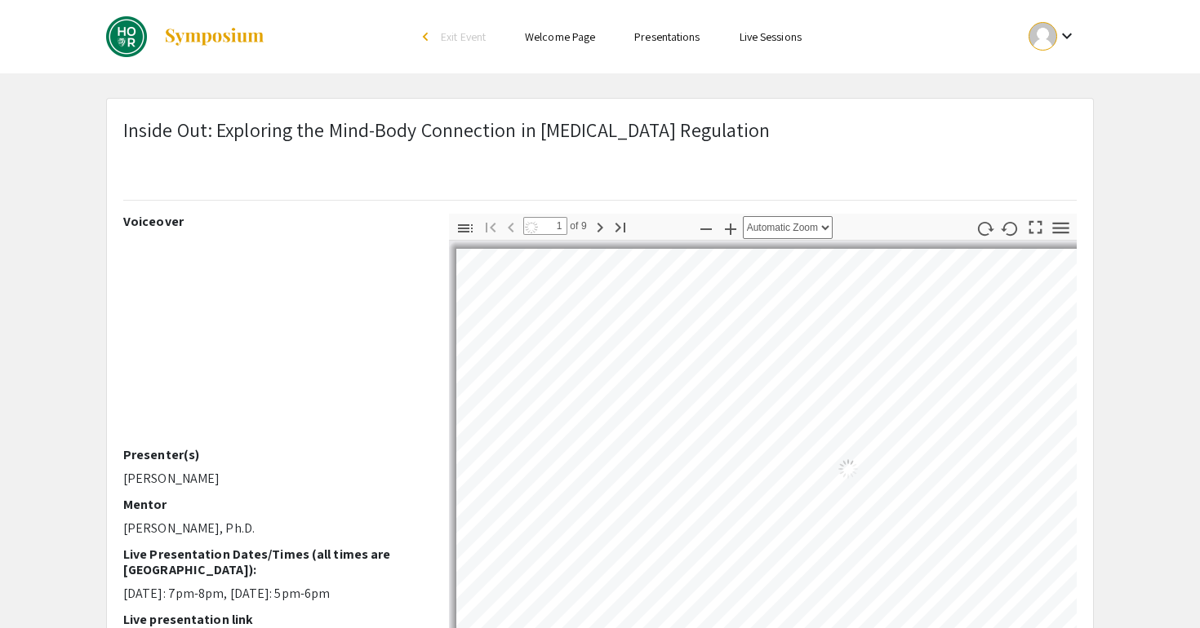
select select "auto"
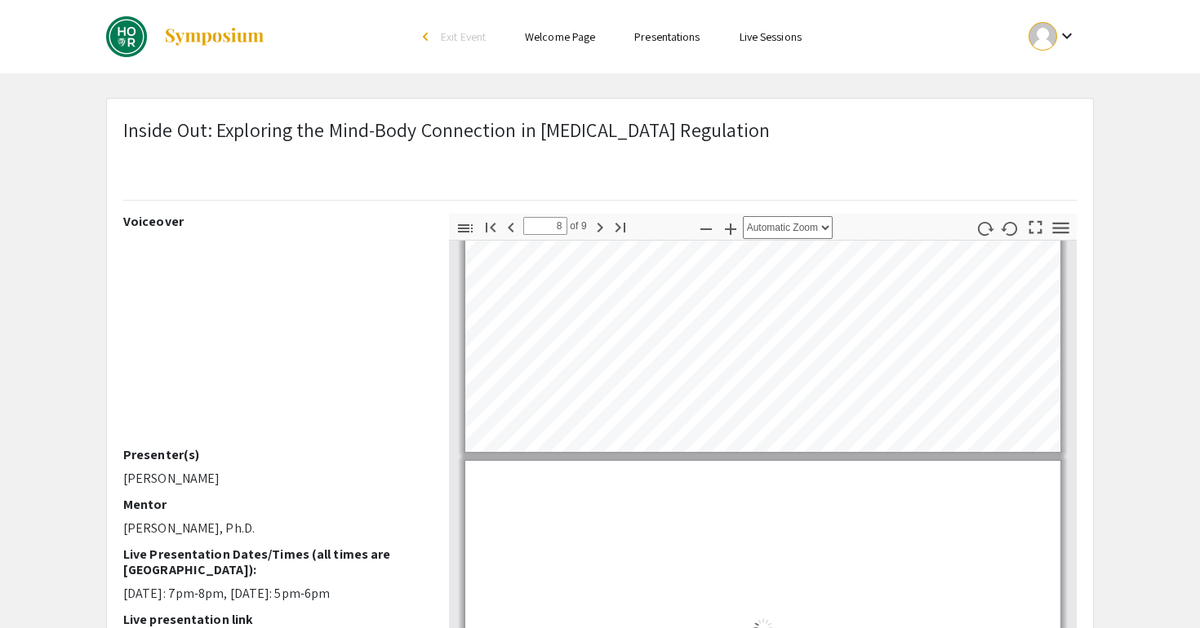
type input "9"
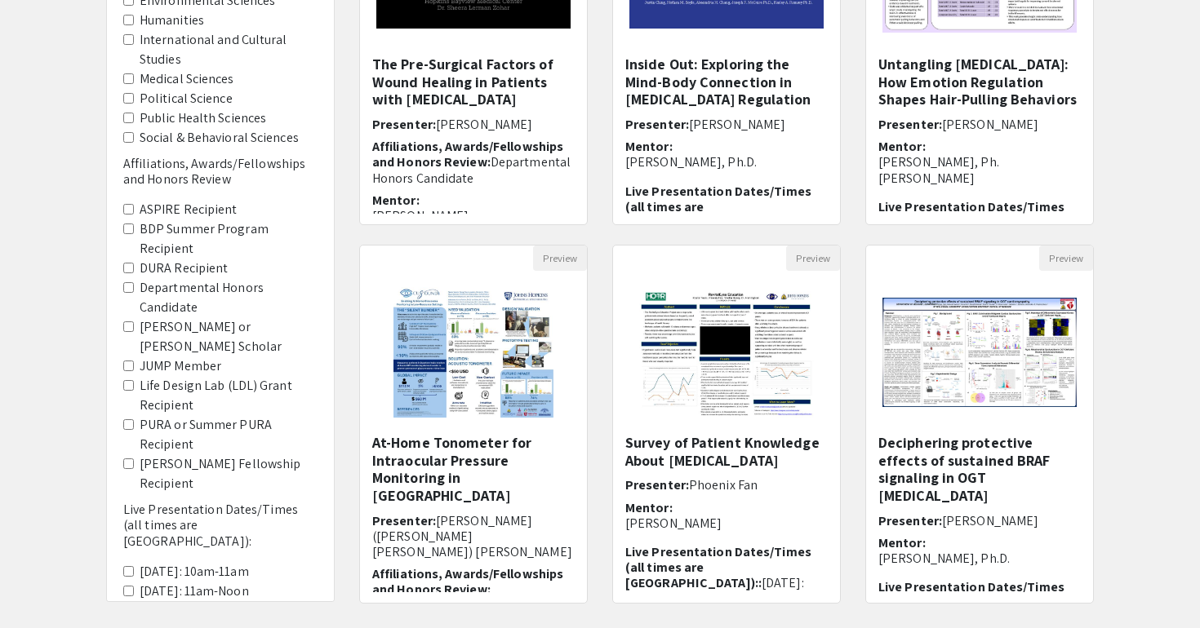
scroll to position [454, 0]
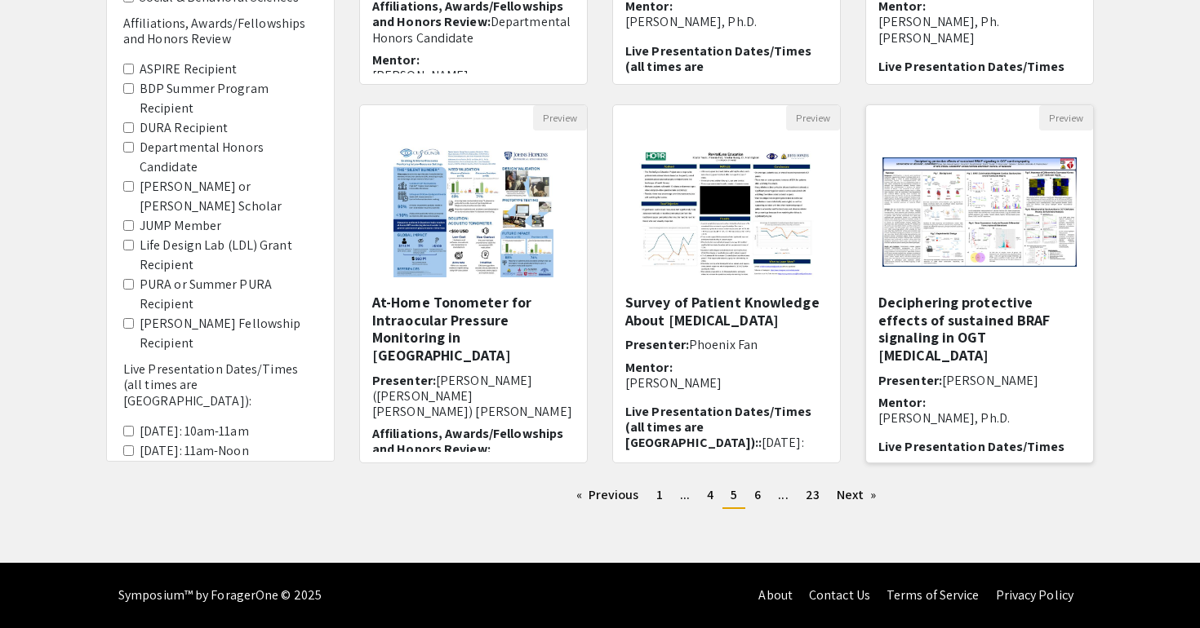
click at [888, 180] on img at bounding box center [979, 212] width 227 height 142
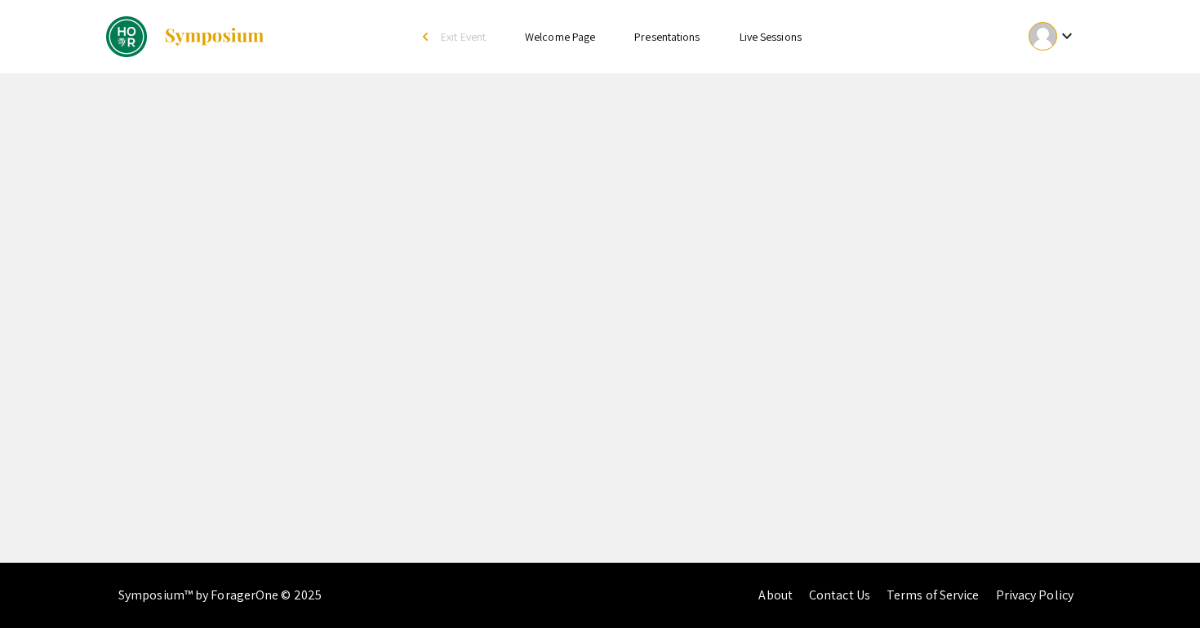
select select "custom"
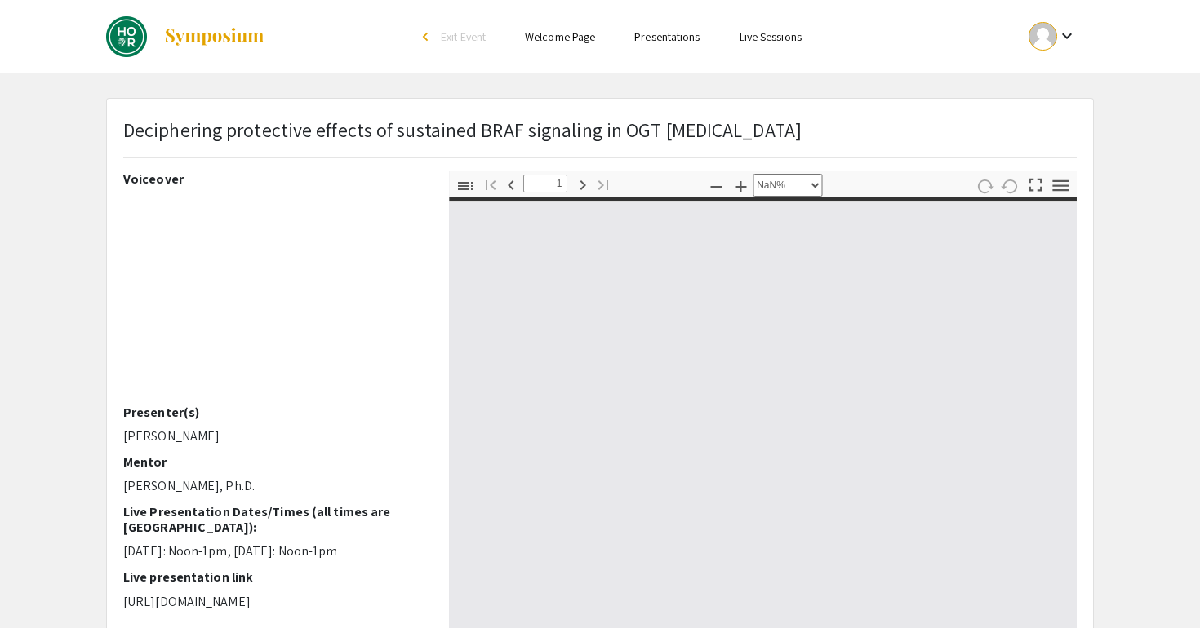
type input "0"
select select "custom"
type input "1"
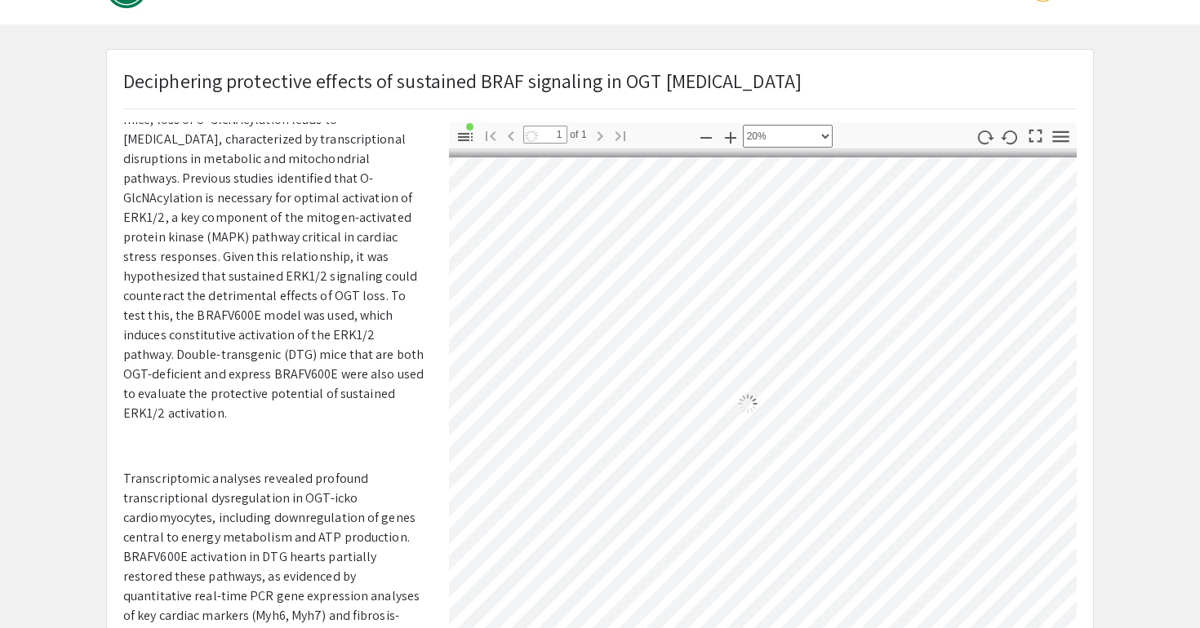
scroll to position [36, 375]
select select "custom"
